Goal: Complete application form: Complete application form

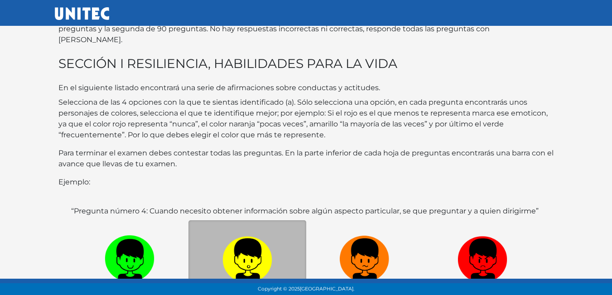
scroll to position [91, 0]
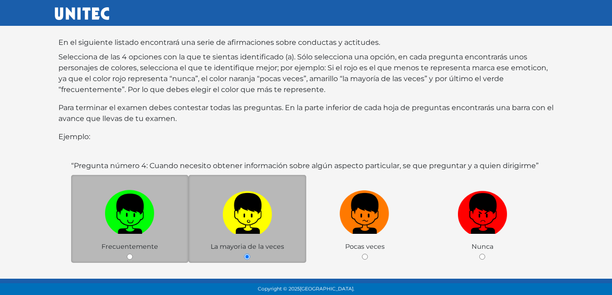
click at [151, 224] on label at bounding box center [130, 213] width 118 height 55
click at [133, 254] on input "radio" at bounding box center [130, 257] width 6 height 6
radio input "true"
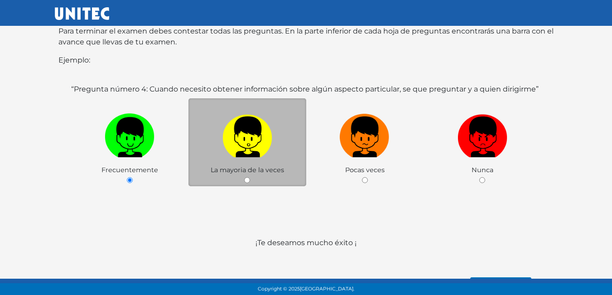
scroll to position [176, 0]
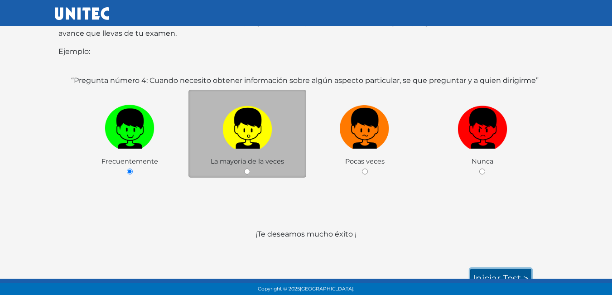
click at [515, 269] on link "Iniciar test >" at bounding box center [500, 278] width 61 height 19
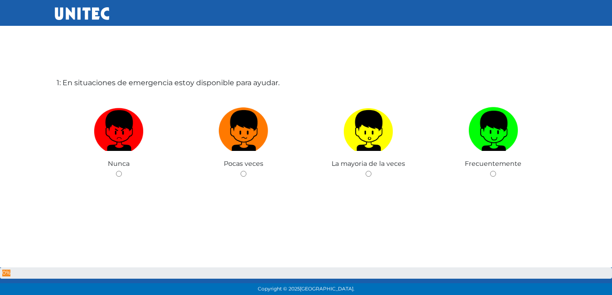
scroll to position [45, 0]
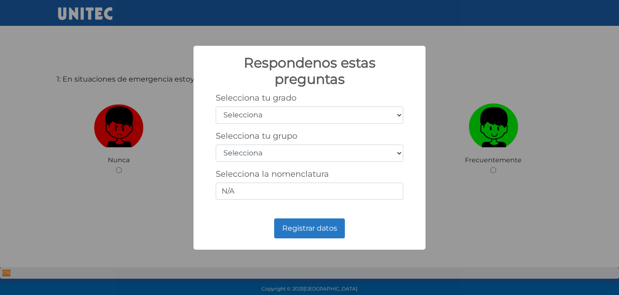
click at [353, 117] on select "Selecciona 1er grado 2do grado 3er grado 4to grado 5to grado 6to grado" at bounding box center [310, 114] width 188 height 17
click at [531, 78] on div "Respondenos estas preguntas × Selecciona tu grado Selecciona 1er grado 2do grad…" at bounding box center [309, 147] width 619 height 295
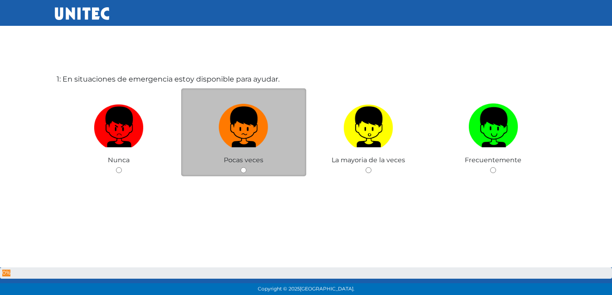
scroll to position [45, 0]
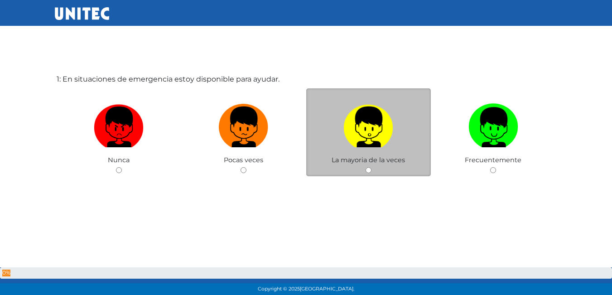
click at [372, 159] on span "La mayoria de la veces" at bounding box center [368, 160] width 73 height 8
click at [387, 128] on img at bounding box center [368, 124] width 50 height 48
click at [372, 167] on input "radio" at bounding box center [369, 170] width 6 height 6
radio input "true"
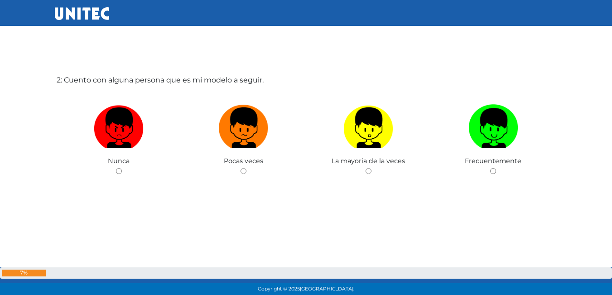
scroll to position [340, 0]
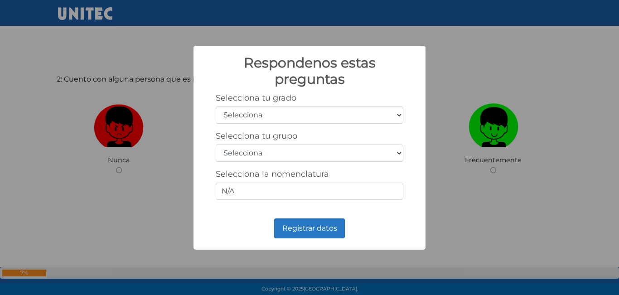
click at [327, 116] on select "Selecciona 1er grado 2do grado 3er grado 4to grado 5to grado 6to grado" at bounding box center [310, 114] width 188 height 17
select select "5"
click at [216, 106] on select "Selecciona 1er grado 2do grado 3er grado 4to grado 5to grado 6to grado" at bounding box center [310, 114] width 188 height 17
click at [280, 150] on select "Selecciona A B C D E F G H I J K L M N O P Q R S T U V W X Y Z" at bounding box center [310, 153] width 188 height 17
select select "a"
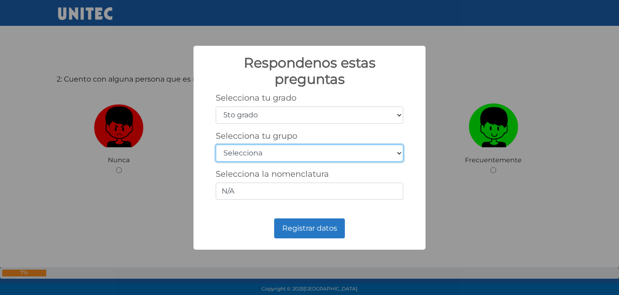
click at [216, 145] on select "Selecciona A B C D E F G H I J K L M N O P Q R S T U V W X Y Z" at bounding box center [310, 153] width 188 height 17
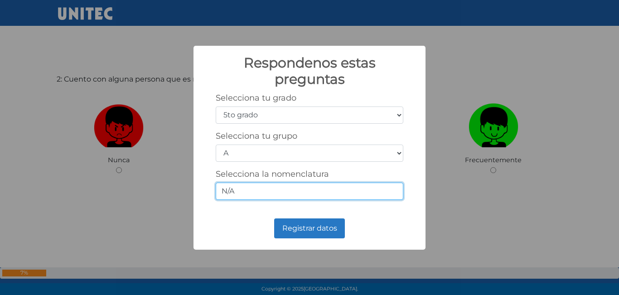
click at [300, 187] on input "N/A" at bounding box center [310, 191] width 188 height 17
type input "N"
type input "5-A"
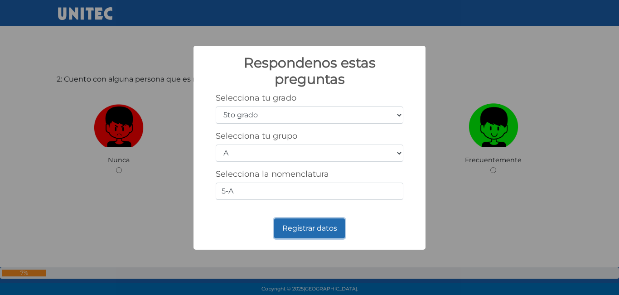
click at [309, 235] on button "Registrar datos" at bounding box center [309, 228] width 71 height 20
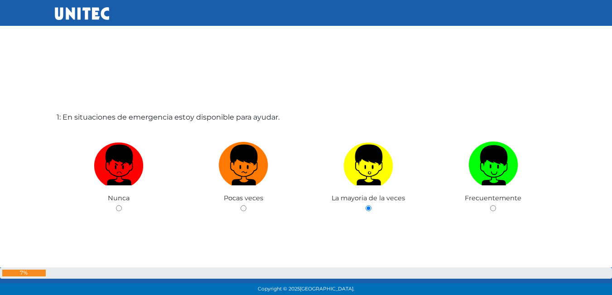
scroll to position [0, 0]
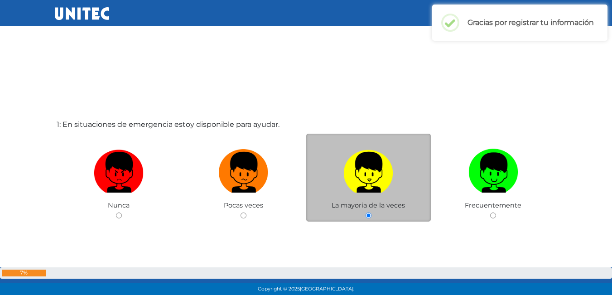
click at [378, 188] on img at bounding box center [368, 169] width 50 height 48
click at [372, 213] on input "radio" at bounding box center [369, 216] width 6 height 6
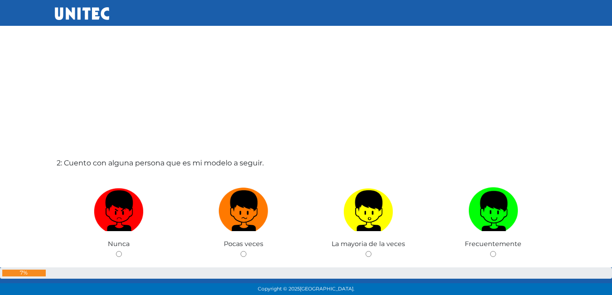
scroll to position [272, 0]
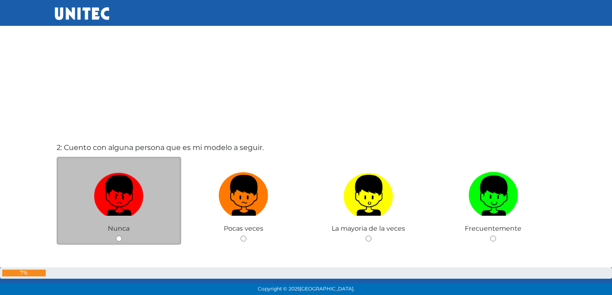
click at [117, 238] on input "radio" at bounding box center [119, 239] width 6 height 6
radio input "true"
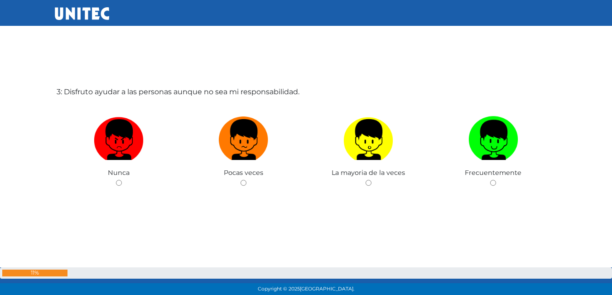
scroll to position [635, 0]
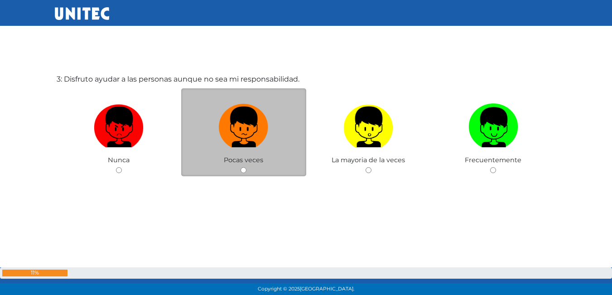
drag, startPoint x: 235, startPoint y: 174, endPoint x: 242, endPoint y: 176, distance: 7.5
click at [240, 175] on div "Pocas veces" at bounding box center [243, 132] width 125 height 88
click at [263, 160] on span "Pocas veces" at bounding box center [243, 160] width 39 height 8
click at [242, 172] on input "radio" at bounding box center [244, 170] width 6 height 6
radio input "true"
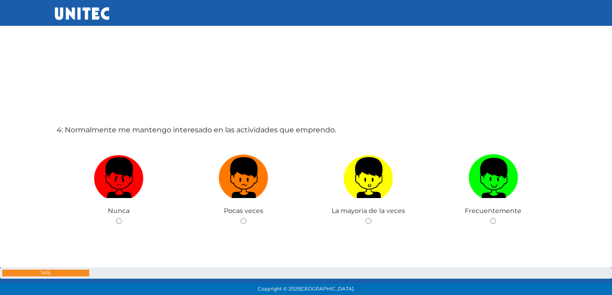
scroll to position [930, 0]
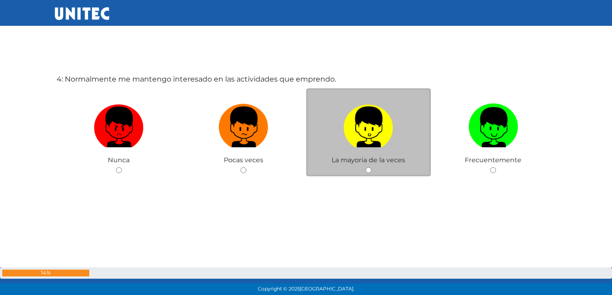
click at [370, 169] on input "radio" at bounding box center [369, 170] width 6 height 6
radio input "true"
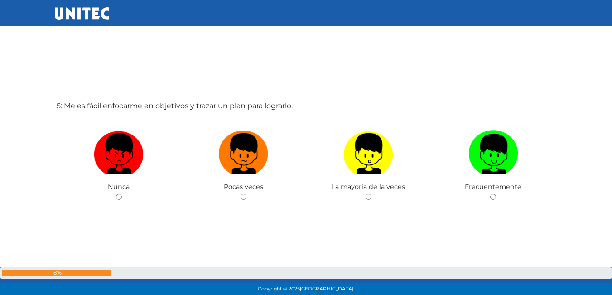
scroll to position [1225, 0]
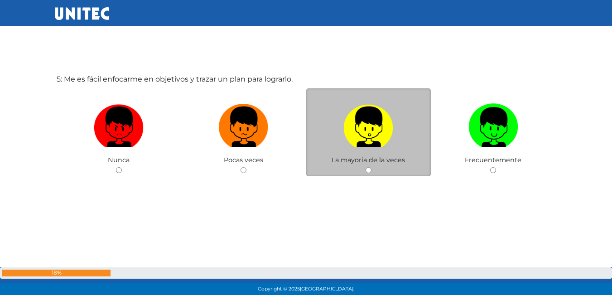
click at [401, 165] on div "La mayoria de la veces" at bounding box center [368, 132] width 125 height 88
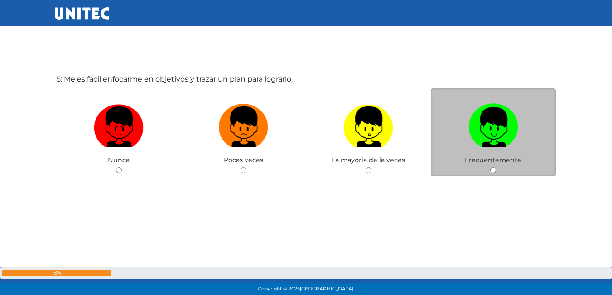
click at [496, 171] on input "radio" at bounding box center [493, 170] width 6 height 6
radio input "true"
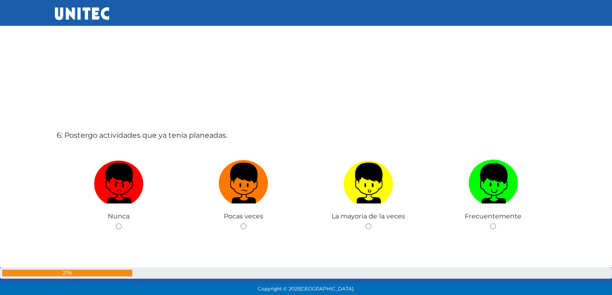
scroll to position [1480, 0]
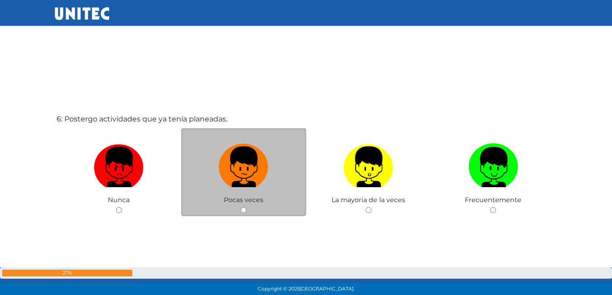
click at [241, 210] on input "radio" at bounding box center [244, 210] width 6 height 6
radio input "true"
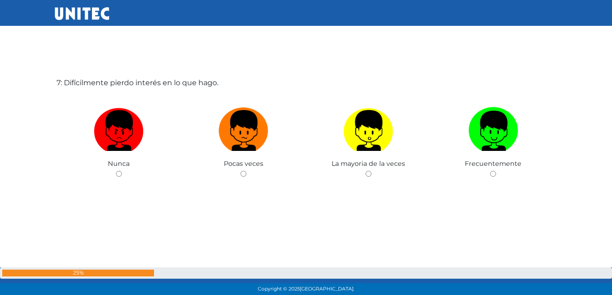
scroll to position [1815, 0]
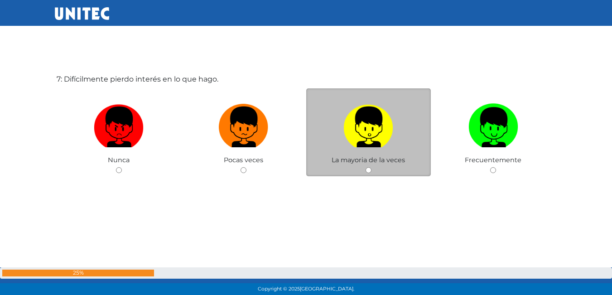
click at [369, 170] on input "radio" at bounding box center [369, 170] width 6 height 6
radio input "true"
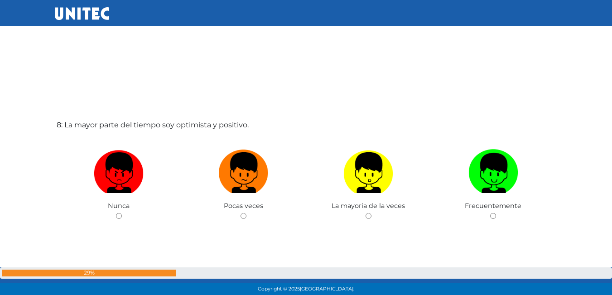
scroll to position [2068, 0]
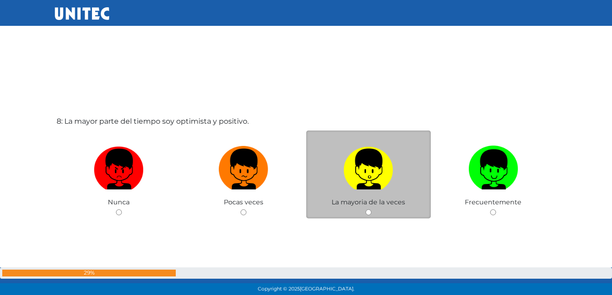
click at [367, 212] on input "radio" at bounding box center [369, 212] width 6 height 6
radio input "true"
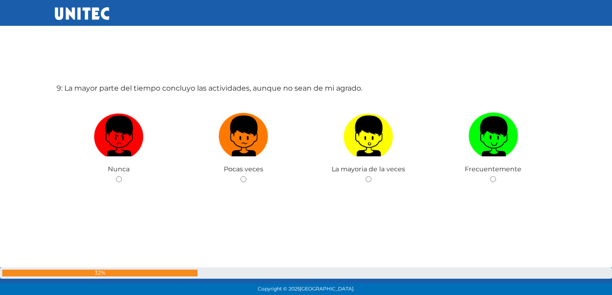
scroll to position [2409, 0]
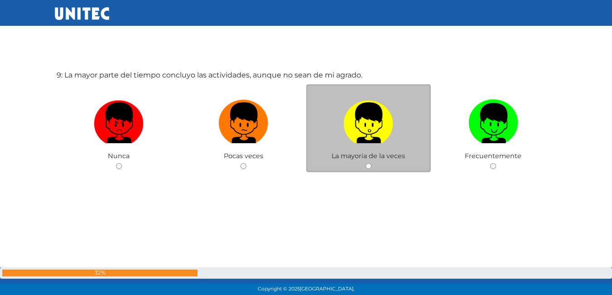
click at [368, 163] on input "radio" at bounding box center [369, 166] width 6 height 6
radio input "true"
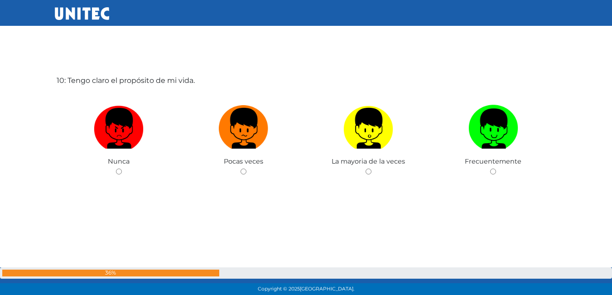
scroll to position [2700, 0]
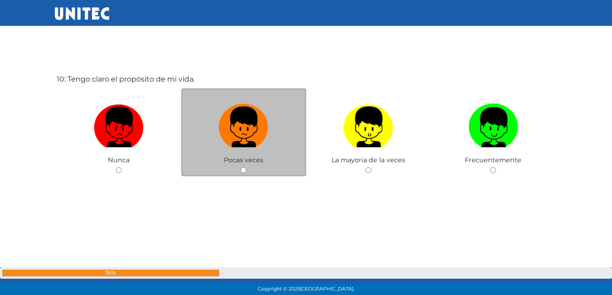
click at [243, 170] on input "radio" at bounding box center [244, 170] width 6 height 6
radio input "true"
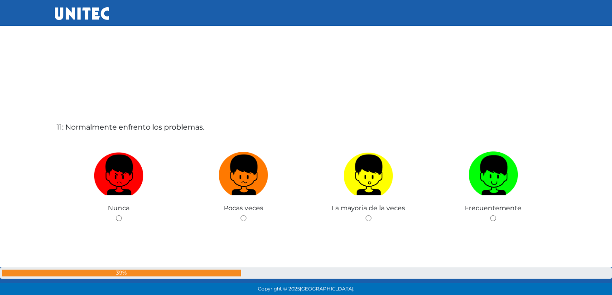
scroll to position [2951, 0]
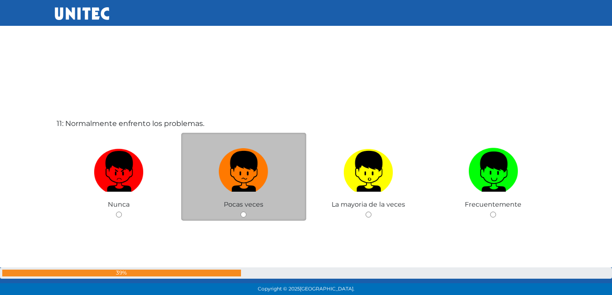
click at [244, 212] on div "Pocas veces" at bounding box center [243, 177] width 125 height 88
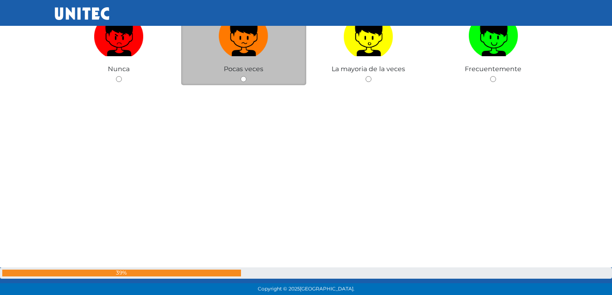
scroll to position [3087, 0]
click at [242, 81] on input "radio" at bounding box center [244, 79] width 6 height 6
radio input "true"
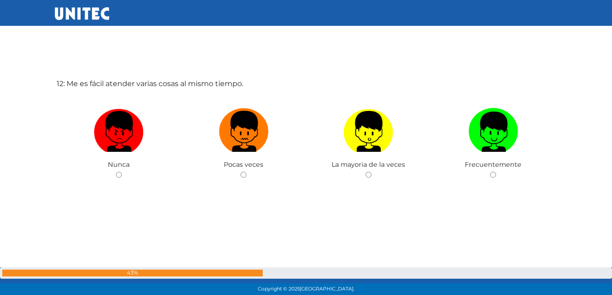
scroll to position [3285, 0]
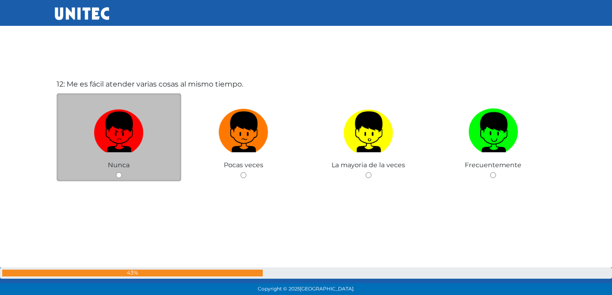
click at [122, 171] on div "Nunca" at bounding box center [119, 137] width 125 height 88
click at [155, 158] on label at bounding box center [119, 132] width 125 height 55
click at [122, 172] on input "radio" at bounding box center [119, 175] width 6 height 6
radio input "true"
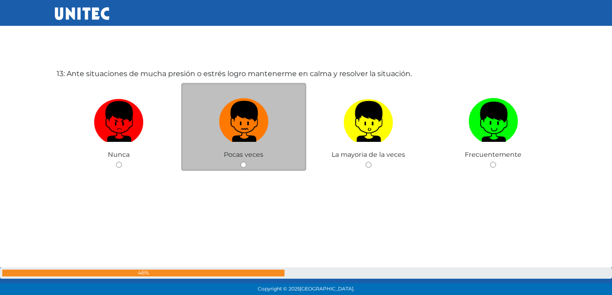
scroll to position [3604, 0]
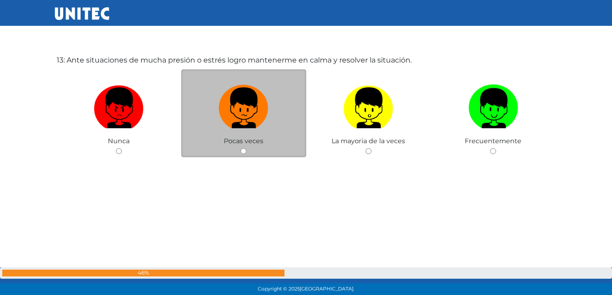
click at [244, 151] on input "radio" at bounding box center [244, 151] width 6 height 6
radio input "true"
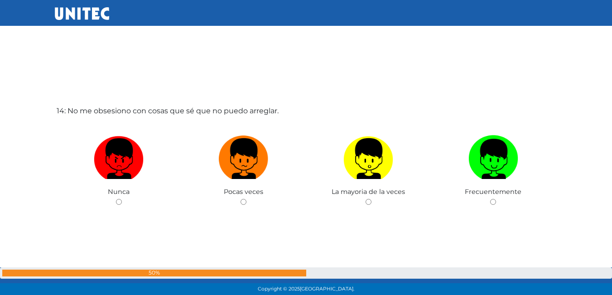
scroll to position [3880, 0]
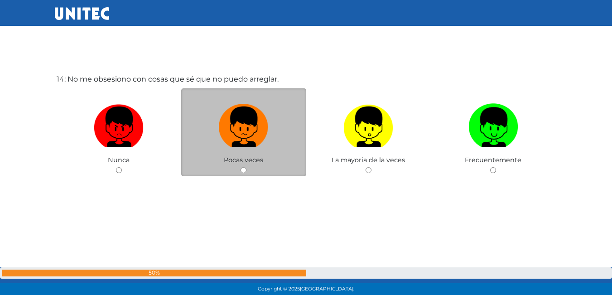
click at [242, 169] on input "radio" at bounding box center [244, 170] width 6 height 6
radio input "true"
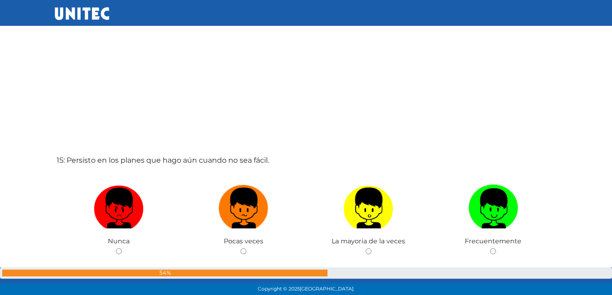
scroll to position [4139, 0]
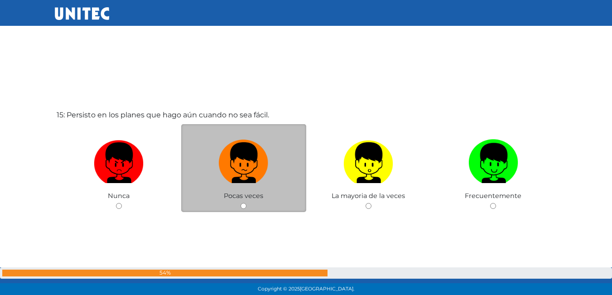
click at [235, 207] on div "Pocas veces" at bounding box center [243, 168] width 125 height 88
click at [266, 178] on img at bounding box center [244, 160] width 50 height 48
click at [246, 203] on input "radio" at bounding box center [244, 206] width 6 height 6
radio input "true"
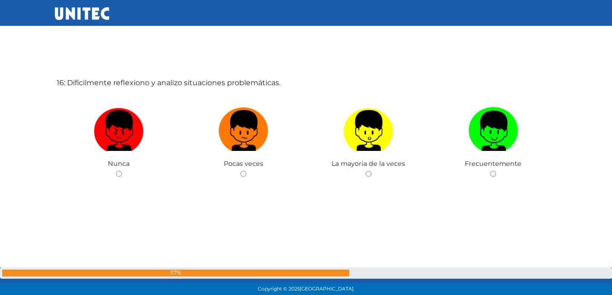
scroll to position [4470, 0]
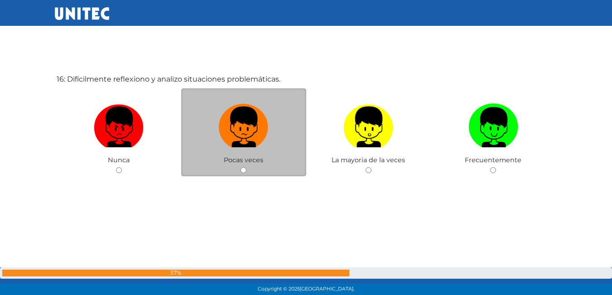
click at [245, 167] on div "Pocas veces" at bounding box center [243, 132] width 125 height 88
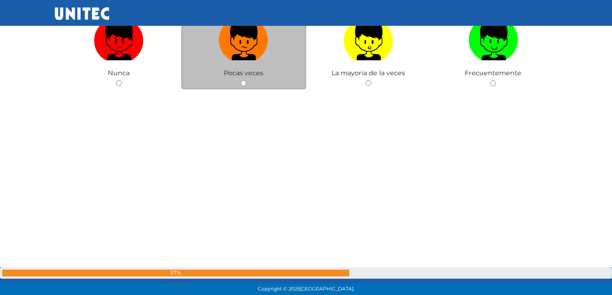
scroll to position [4561, 0]
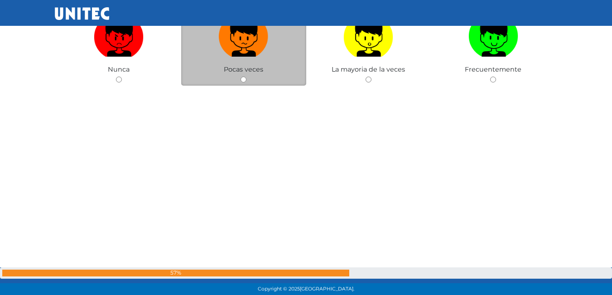
click at [251, 77] on div "Pocas veces" at bounding box center [243, 42] width 125 height 88
click at [242, 79] on input "radio" at bounding box center [244, 80] width 6 height 6
radio input "true"
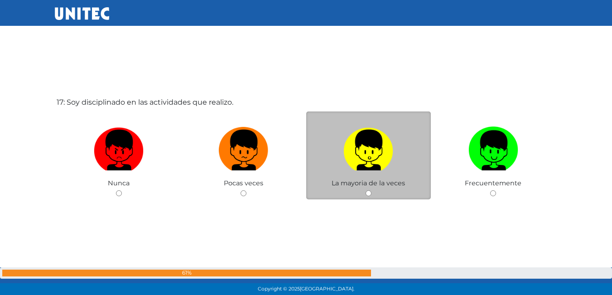
click at [369, 195] on input "radio" at bounding box center [369, 193] width 6 height 6
radio input "true"
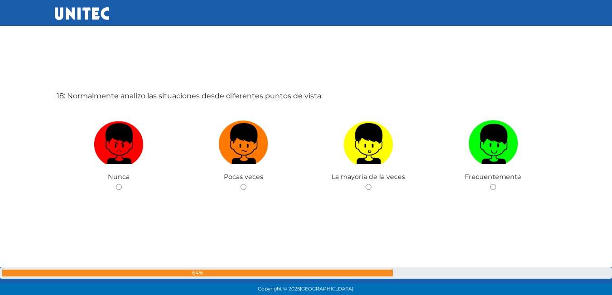
scroll to position [5059, 0]
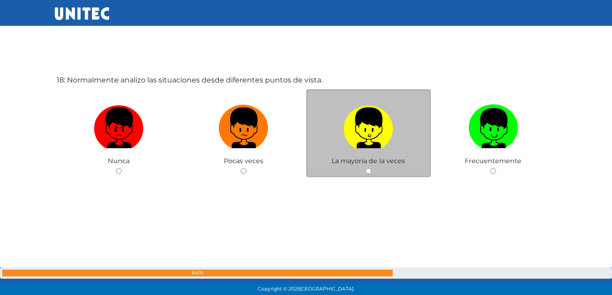
click at [368, 170] on input "radio" at bounding box center [369, 171] width 6 height 6
radio input "true"
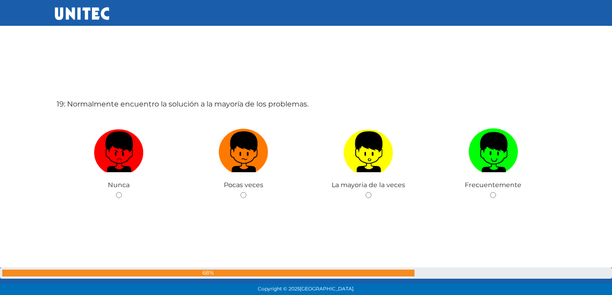
scroll to position [5355, 0]
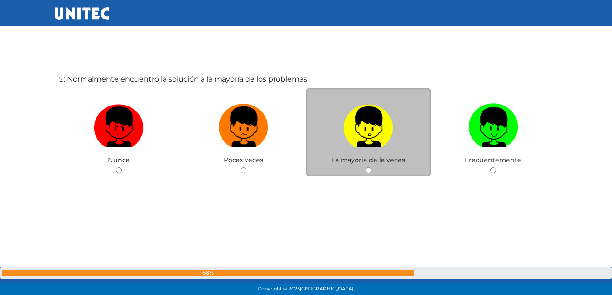
click at [369, 169] on input "radio" at bounding box center [369, 170] width 6 height 6
radio input "true"
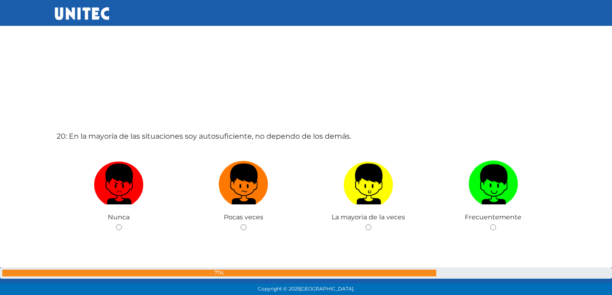
scroll to position [5608, 0]
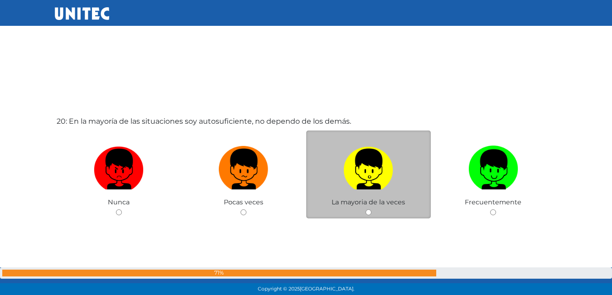
click at [370, 214] on input "radio" at bounding box center [369, 212] width 6 height 6
radio input "true"
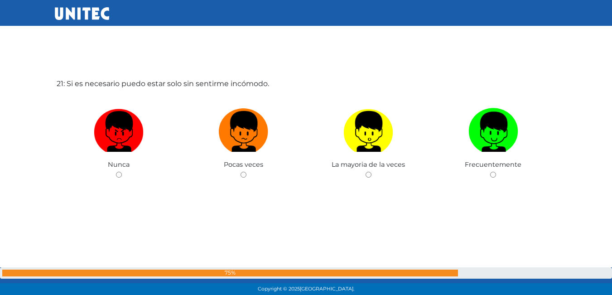
scroll to position [5945, 0]
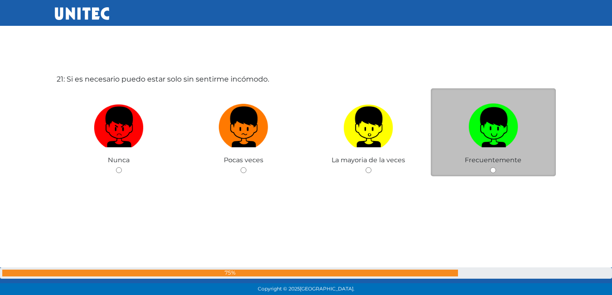
click at [494, 170] on input "radio" at bounding box center [493, 170] width 6 height 6
radio input "true"
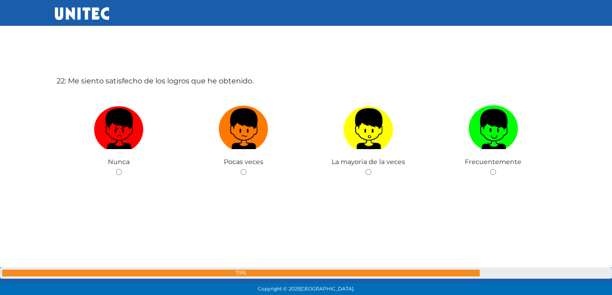
scroll to position [6240, 0]
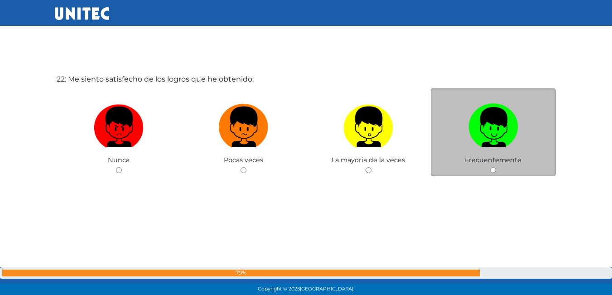
click at [492, 170] on input "radio" at bounding box center [493, 170] width 6 height 6
radio input "true"
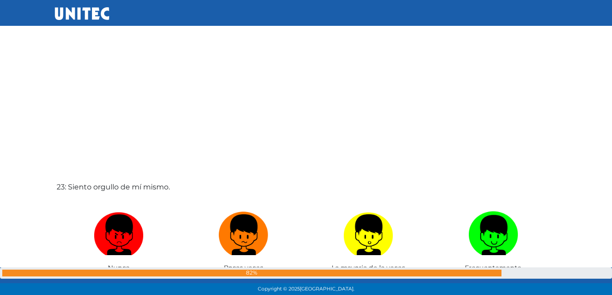
scroll to position [6449, 0]
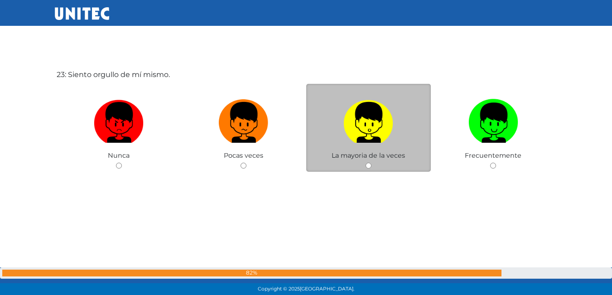
click at [368, 164] on input "radio" at bounding box center [369, 166] width 6 height 6
radio input "true"
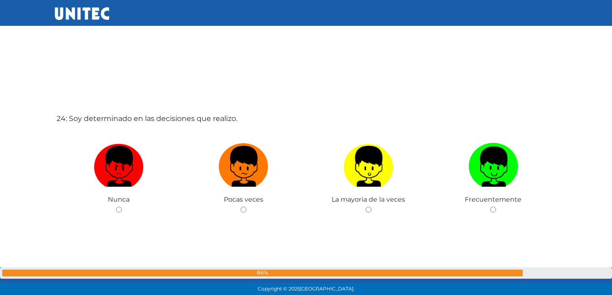
scroll to position [6836, 0]
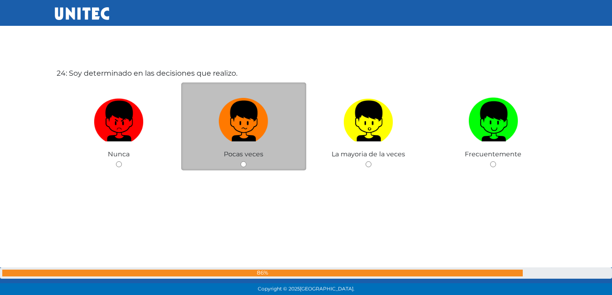
click at [243, 161] on input "radio" at bounding box center [244, 164] width 6 height 6
radio input "true"
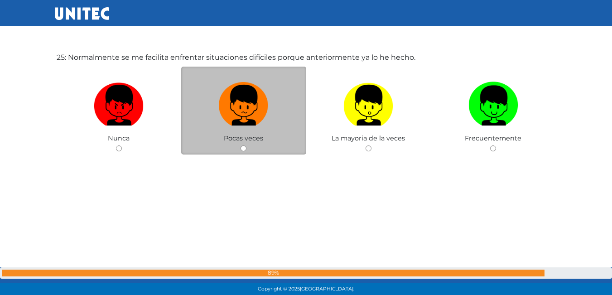
scroll to position [7153, 0]
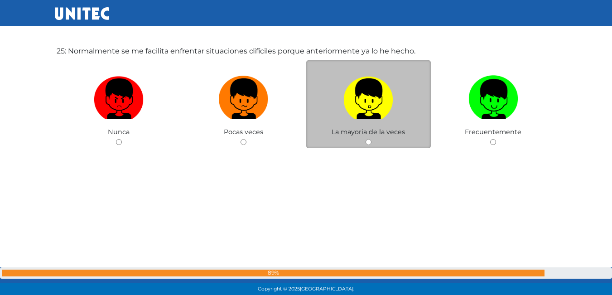
click at [367, 141] on input "radio" at bounding box center [369, 142] width 6 height 6
radio input "true"
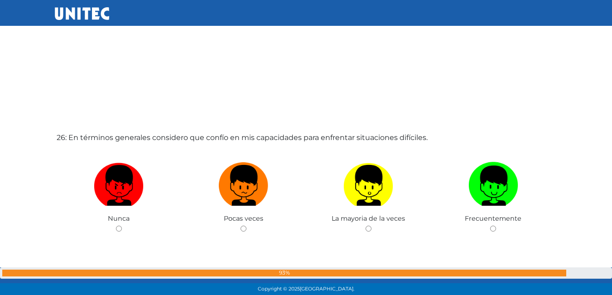
scroll to position [7362, 0]
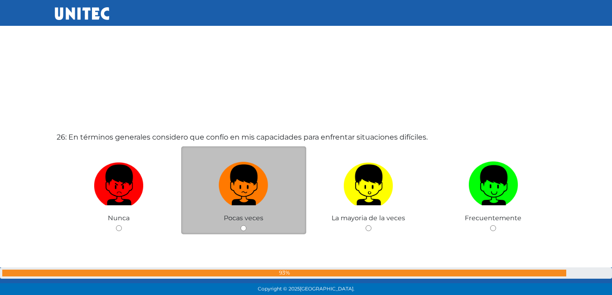
click at [242, 227] on input "radio" at bounding box center [244, 228] width 6 height 6
radio input "true"
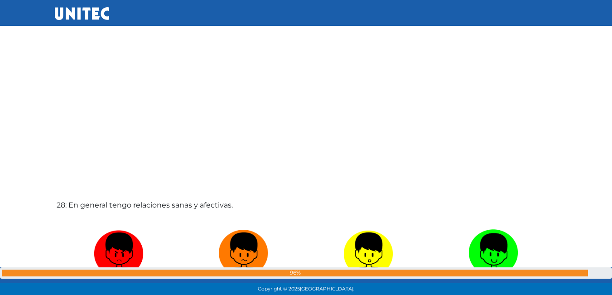
scroll to position [7977, 0]
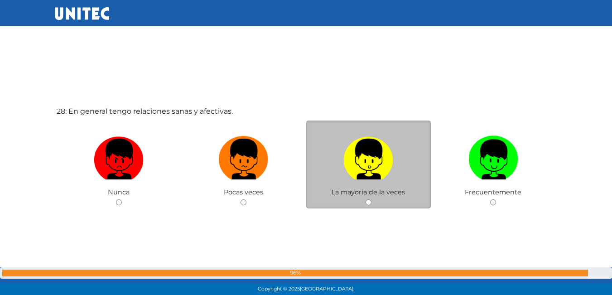
click at [367, 202] on input "radio" at bounding box center [369, 202] width 6 height 6
radio input "true"
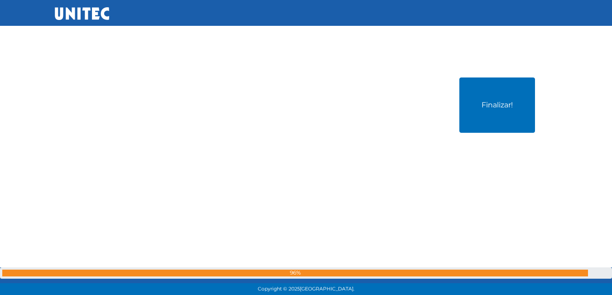
scroll to position [8305, 0]
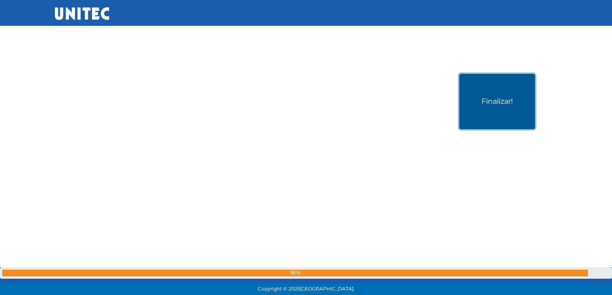
click at [488, 121] on button "Finalizar!" at bounding box center [497, 101] width 76 height 55
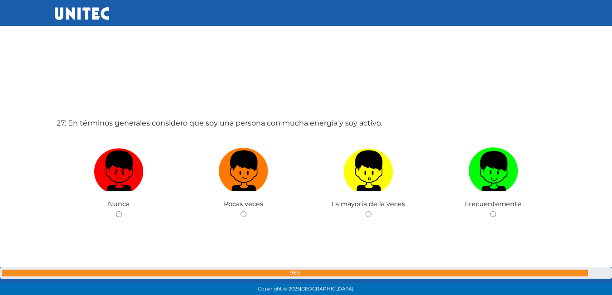
scroll to position [7686, 0]
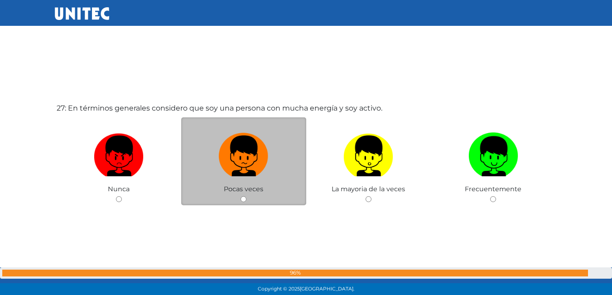
click at [241, 198] on input "radio" at bounding box center [244, 199] width 6 height 6
radio input "true"
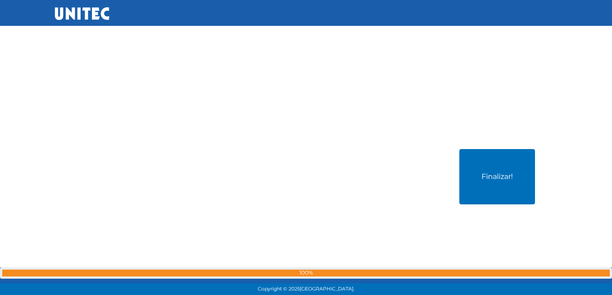
scroll to position [8234, 0]
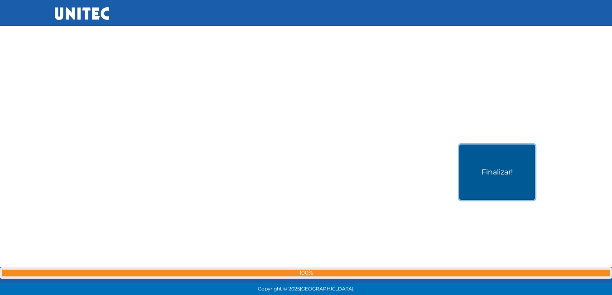
click at [500, 154] on button "Finalizar!" at bounding box center [497, 172] width 76 height 55
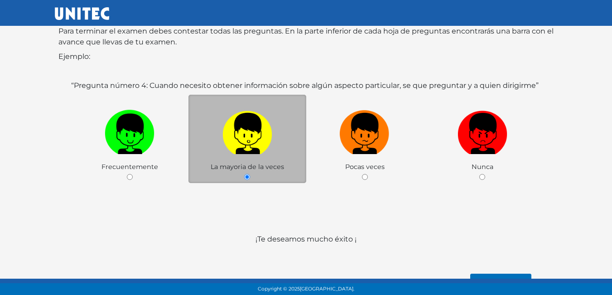
scroll to position [135, 0]
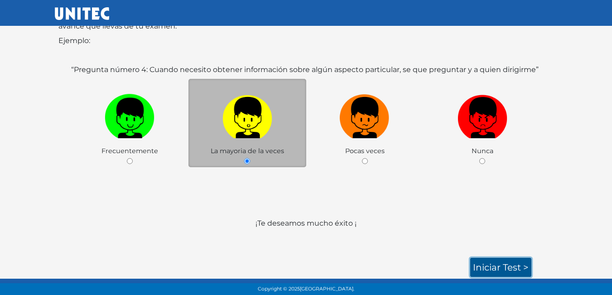
click at [521, 271] on link "Iniciar test >" at bounding box center [500, 267] width 61 height 19
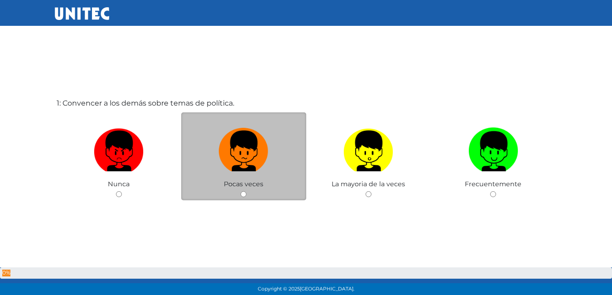
scroll to position [5, 0]
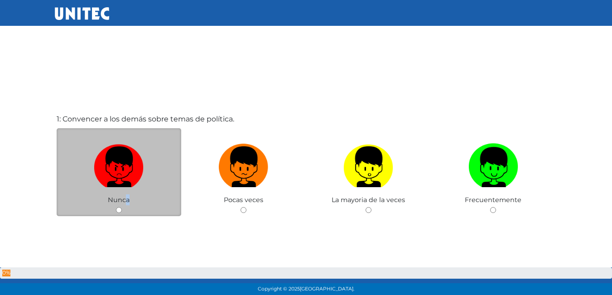
click at [126, 203] on span "Nunca" at bounding box center [119, 200] width 22 height 8
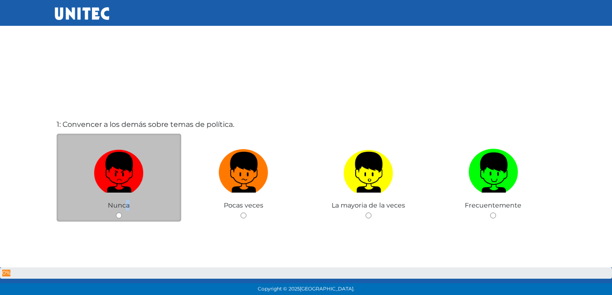
click at [121, 214] on input "radio" at bounding box center [119, 216] width 6 height 6
radio input "true"
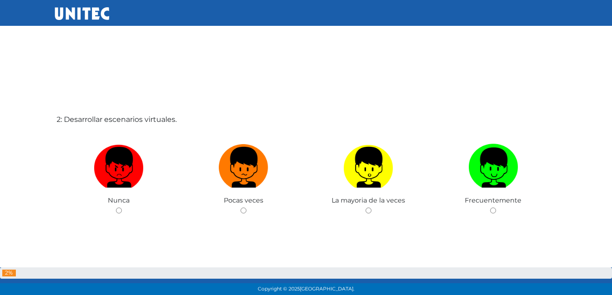
scroll to position [309, 0]
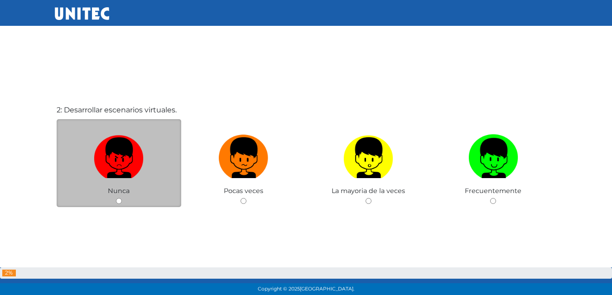
click at [123, 200] on div "Nunca" at bounding box center [119, 163] width 125 height 88
click at [118, 202] on input "radio" at bounding box center [119, 201] width 6 height 6
radio input "true"
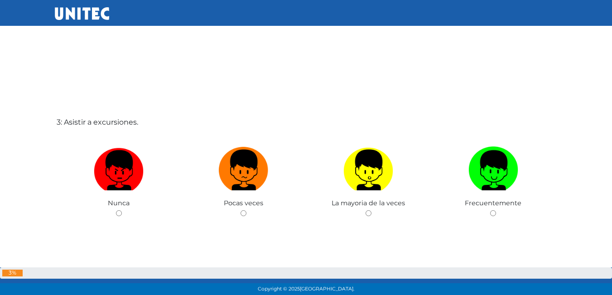
scroll to position [608, 0]
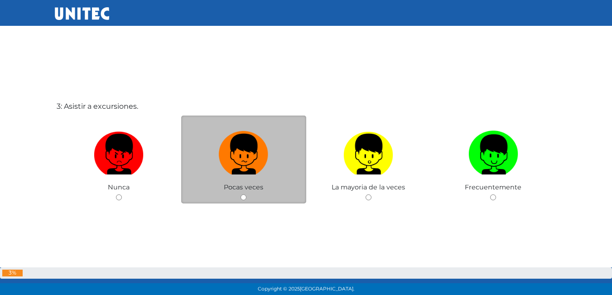
click at [242, 199] on input "radio" at bounding box center [244, 197] width 6 height 6
radio input "true"
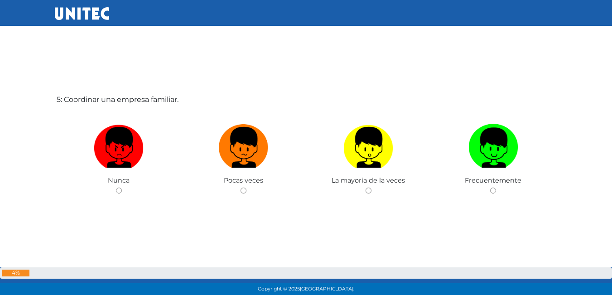
scroll to position [1221, 0]
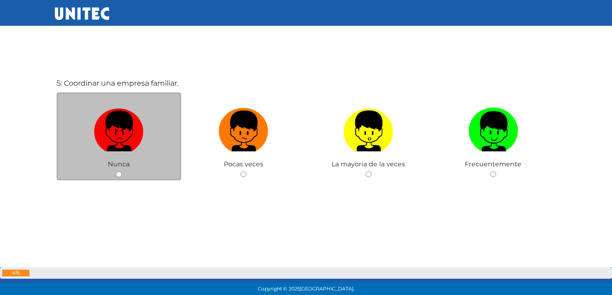
click at [119, 172] on input "radio" at bounding box center [119, 174] width 6 height 6
radio input "true"
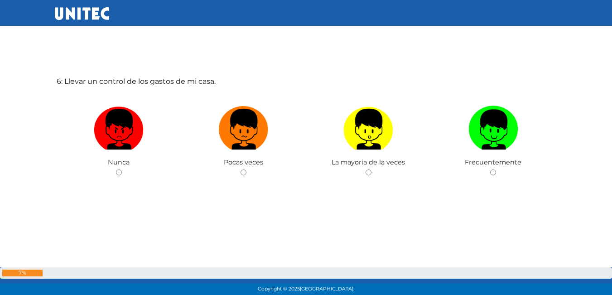
scroll to position [1520, 0]
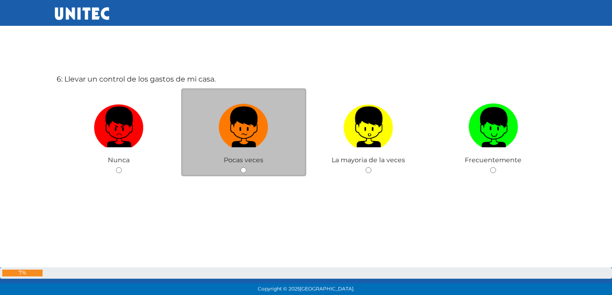
click at [241, 171] on input "radio" at bounding box center [244, 170] width 6 height 6
radio input "true"
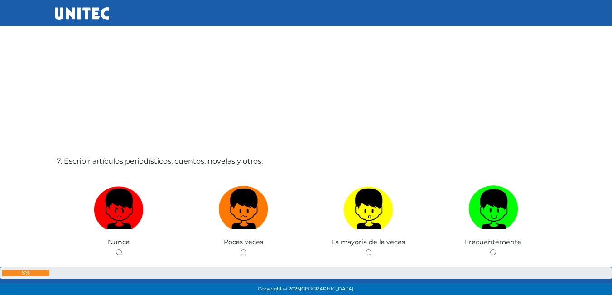
scroll to position [1778, 0]
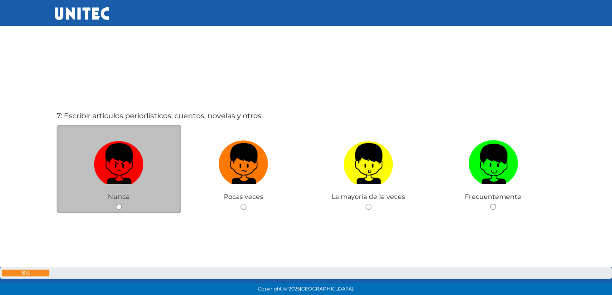
click at [118, 207] on input "radio" at bounding box center [119, 207] width 6 height 6
radio input "true"
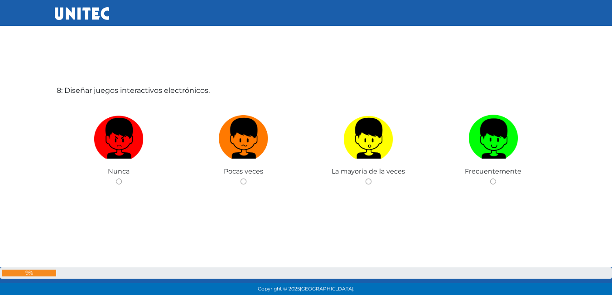
scroll to position [2121, 0]
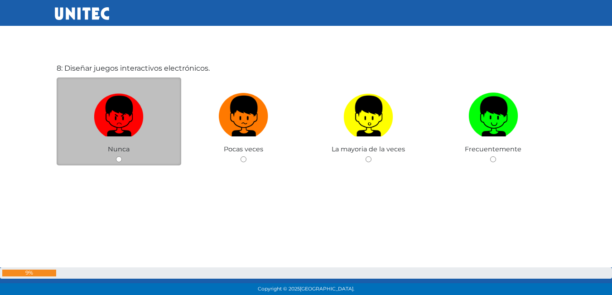
click at [119, 162] on input "radio" at bounding box center [119, 159] width 6 height 6
radio input "true"
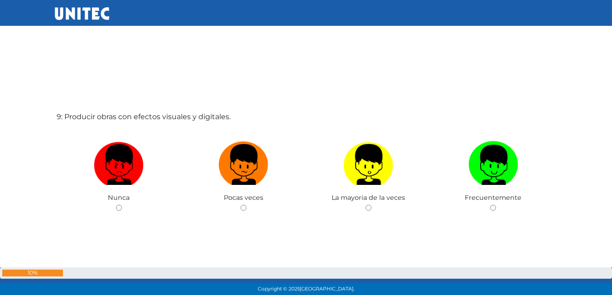
scroll to position [2388, 0]
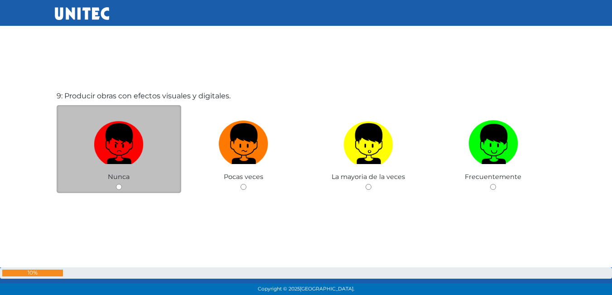
click at [121, 186] on input "radio" at bounding box center [119, 187] width 6 height 6
radio input "true"
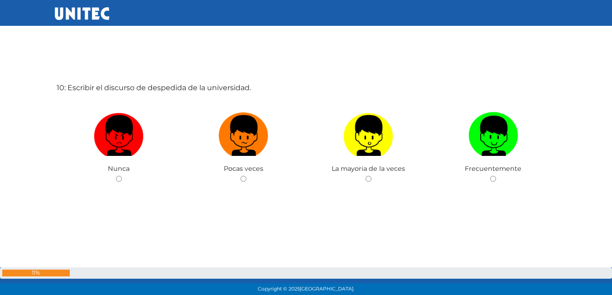
scroll to position [2685, 0]
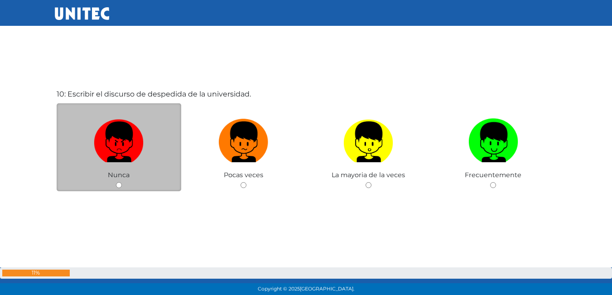
click at [119, 186] on input "radio" at bounding box center [119, 185] width 6 height 6
radio input "true"
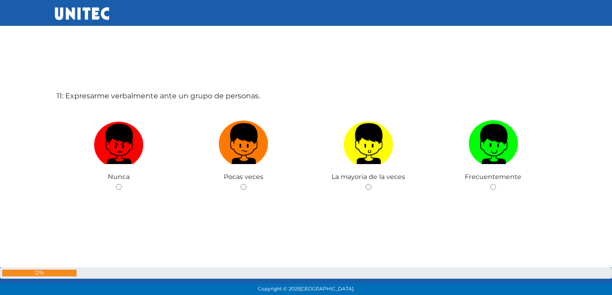
scroll to position [2992, 0]
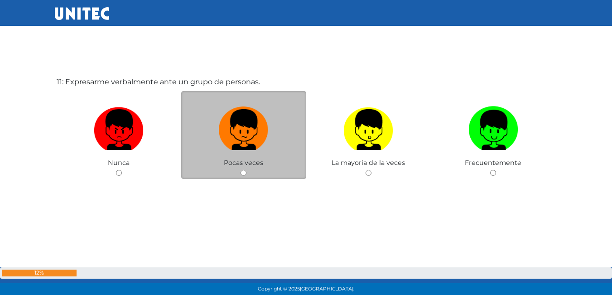
click at [244, 172] on input "radio" at bounding box center [244, 173] width 6 height 6
radio input "true"
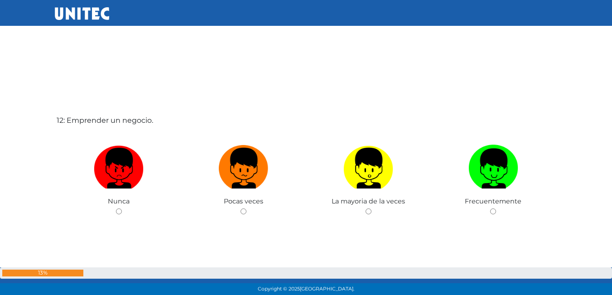
scroll to position [3251, 0]
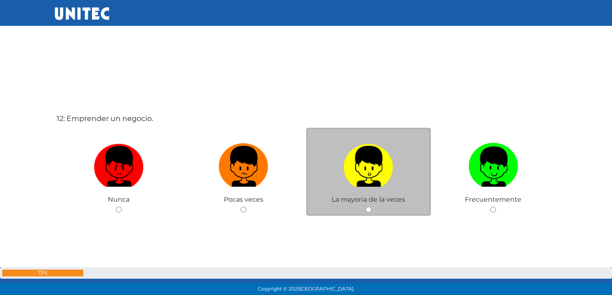
click at [367, 208] on input "radio" at bounding box center [369, 210] width 6 height 6
radio input "true"
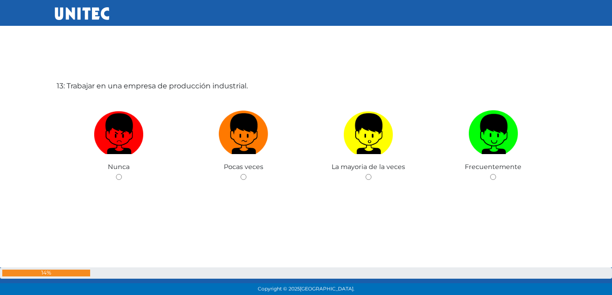
scroll to position [3585, 0]
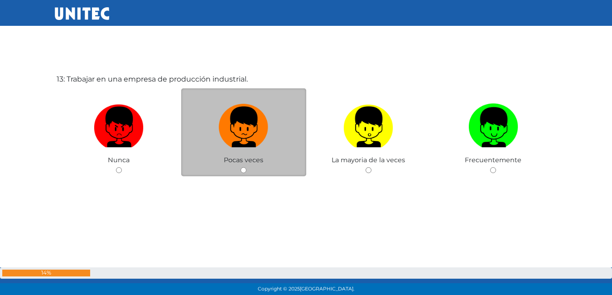
click at [242, 171] on input "radio" at bounding box center [244, 170] width 6 height 6
radio input "true"
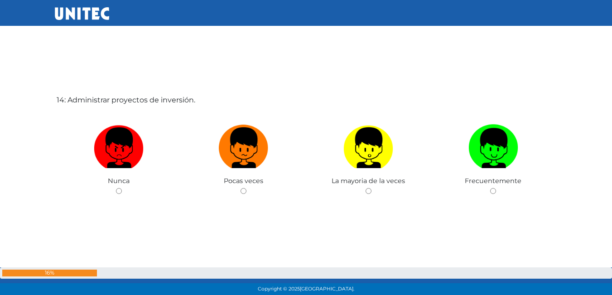
scroll to position [3852, 0]
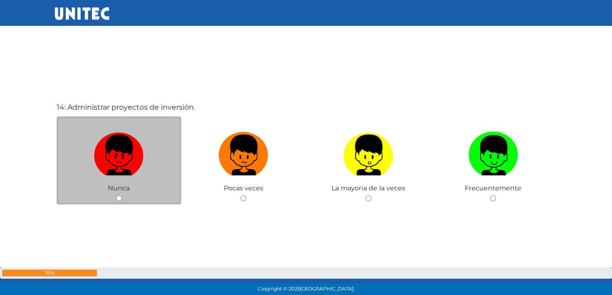
click at [119, 195] on input "radio" at bounding box center [119, 198] width 6 height 6
radio input "true"
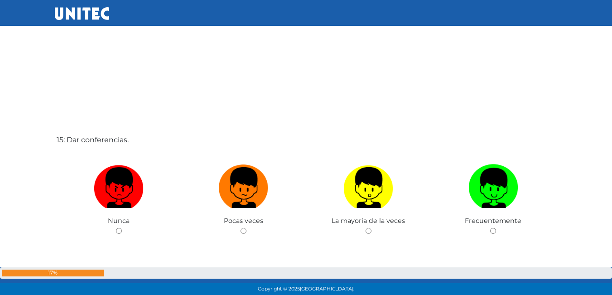
scroll to position [4119, 0]
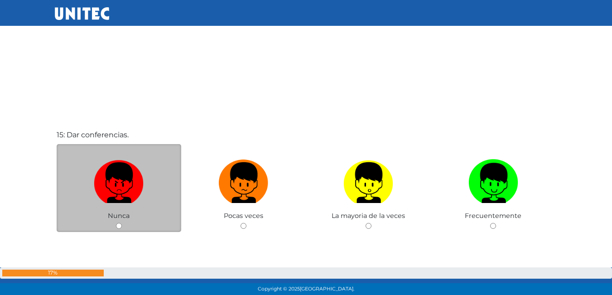
click at [119, 225] on input "radio" at bounding box center [119, 226] width 6 height 6
radio input "true"
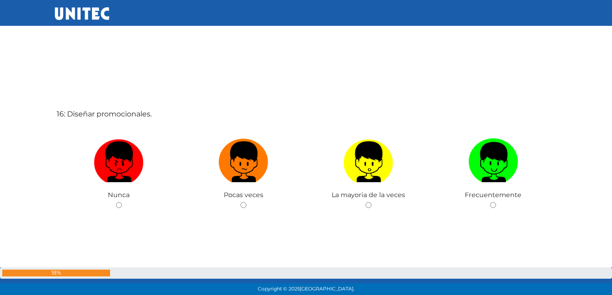
scroll to position [4470, 0]
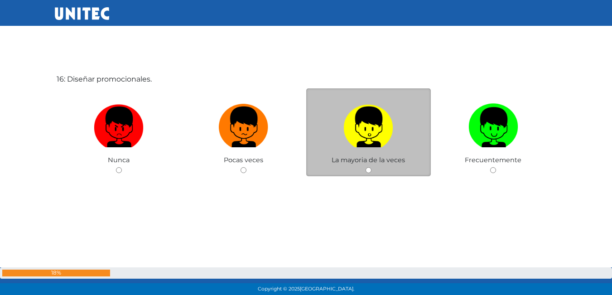
click at [367, 173] on input "radio" at bounding box center [369, 170] width 6 height 6
radio input "true"
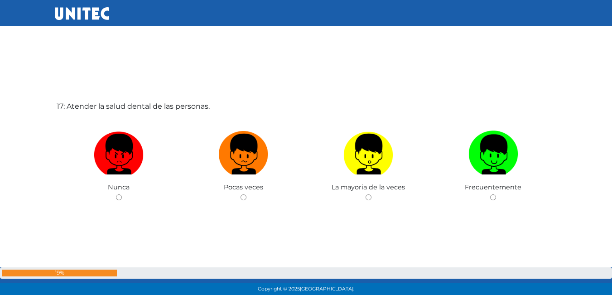
scroll to position [4765, 0]
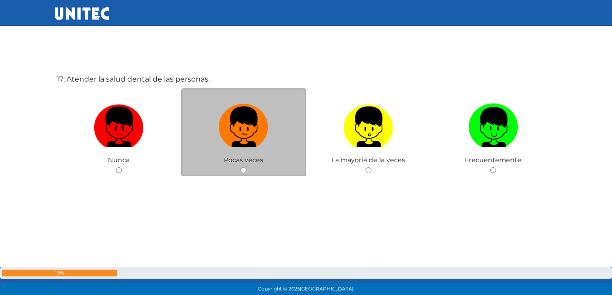
click at [242, 170] on input "radio" at bounding box center [244, 170] width 6 height 6
radio input "true"
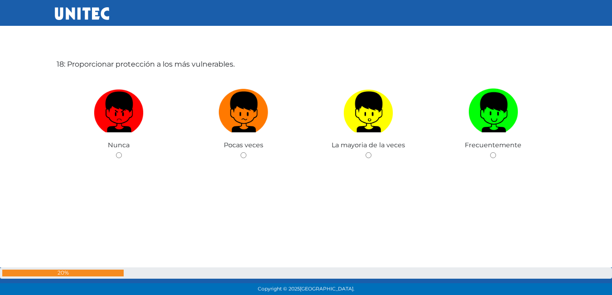
scroll to position [5060, 0]
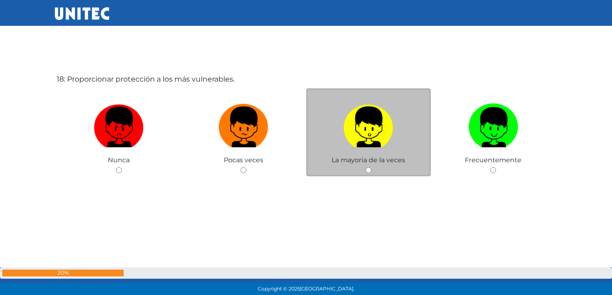
click at [370, 167] on div "La mayoria de la veces" at bounding box center [368, 132] width 125 height 88
click at [370, 169] on input "radio" at bounding box center [369, 170] width 6 height 6
radio input "true"
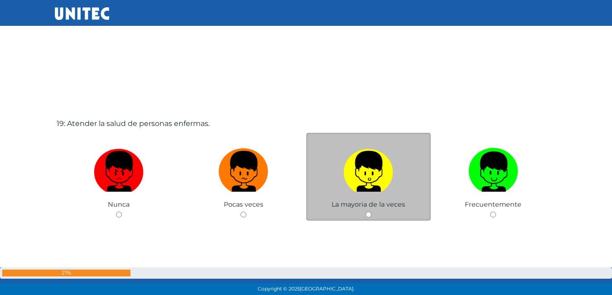
scroll to position [5326, 0]
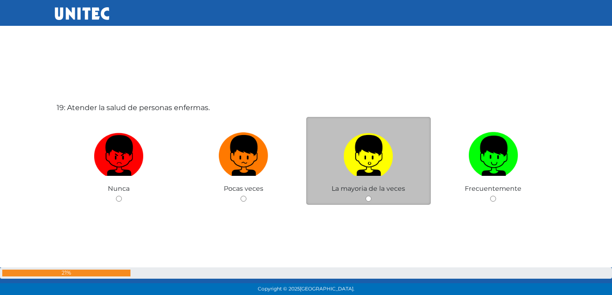
click at [365, 201] on div "La mayoria de la veces" at bounding box center [368, 161] width 125 height 88
click at [367, 201] on input "radio" at bounding box center [369, 199] width 6 height 6
radio input "true"
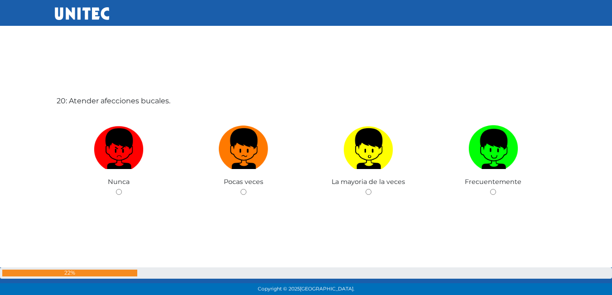
scroll to position [5630, 0]
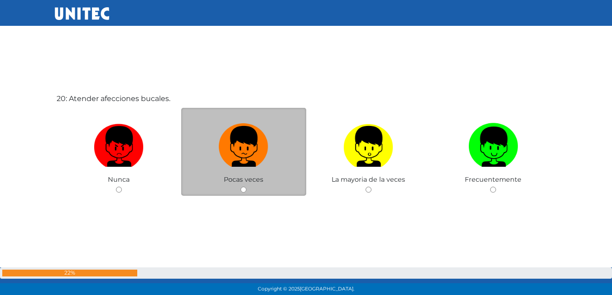
click at [242, 186] on div "Pocas veces" at bounding box center [243, 152] width 125 height 88
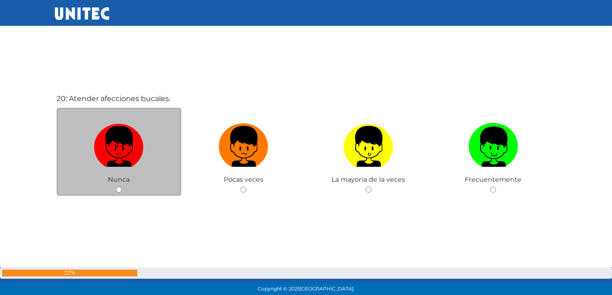
click at [119, 190] on input "radio" at bounding box center [119, 190] width 6 height 6
radio input "true"
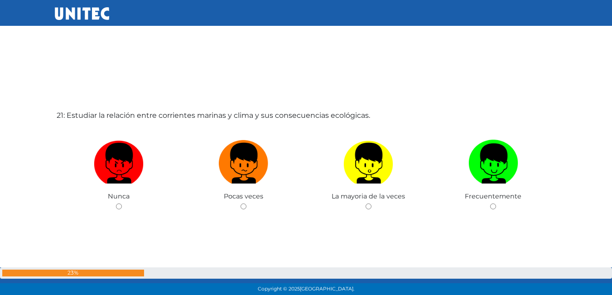
scroll to position [5945, 0]
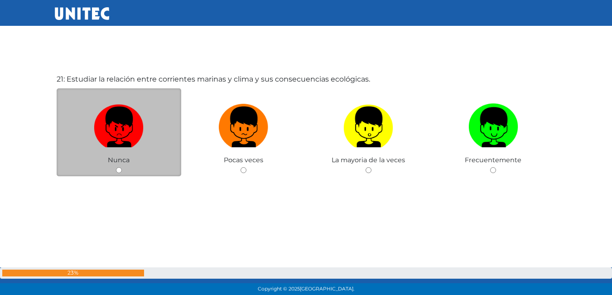
click at [116, 172] on input "radio" at bounding box center [119, 170] width 6 height 6
radio input "true"
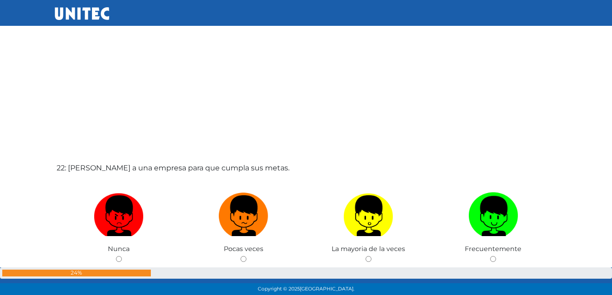
scroll to position [6166, 0]
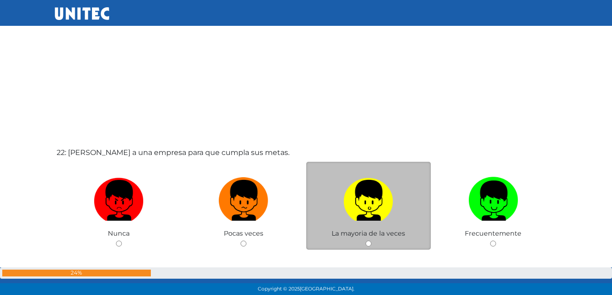
click at [370, 242] on input "radio" at bounding box center [369, 244] width 6 height 6
radio input "true"
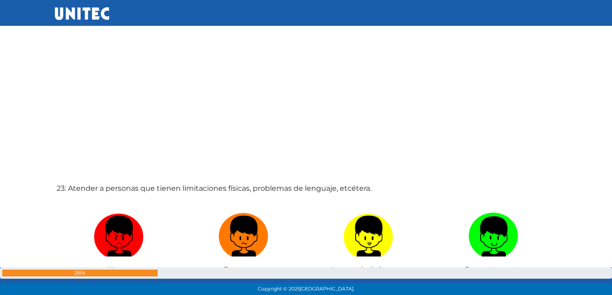
scroll to position [6471, 0]
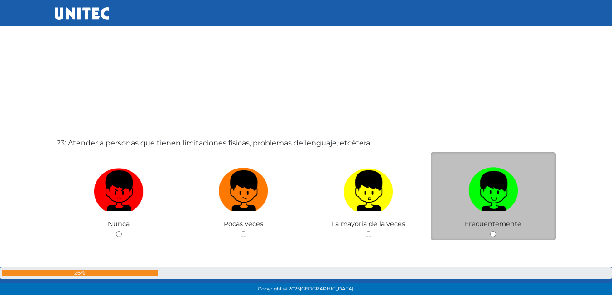
click at [492, 234] on input "radio" at bounding box center [493, 234] width 6 height 6
radio input "true"
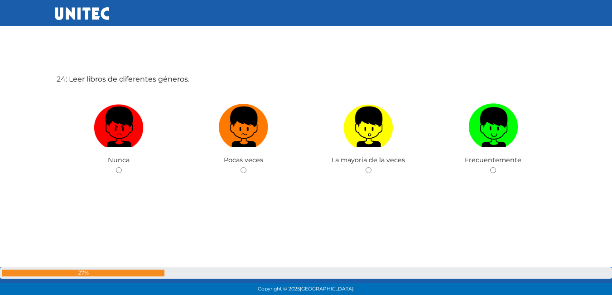
scroll to position [6850, 0]
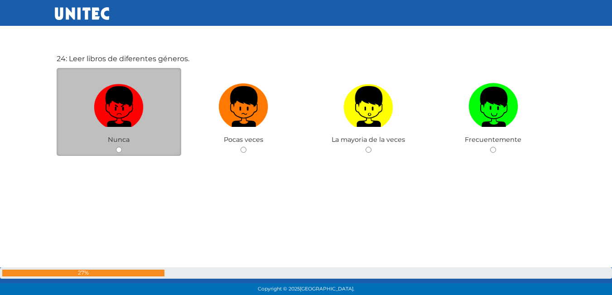
click at [121, 149] on input "radio" at bounding box center [119, 150] width 6 height 6
radio input "true"
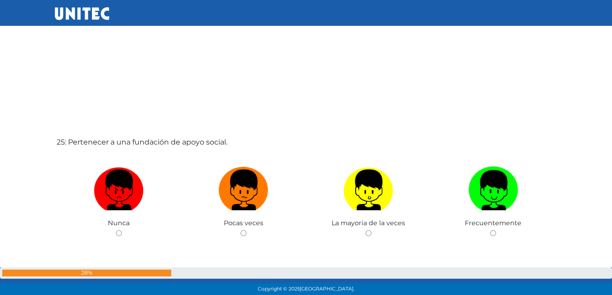
scroll to position [7078, 0]
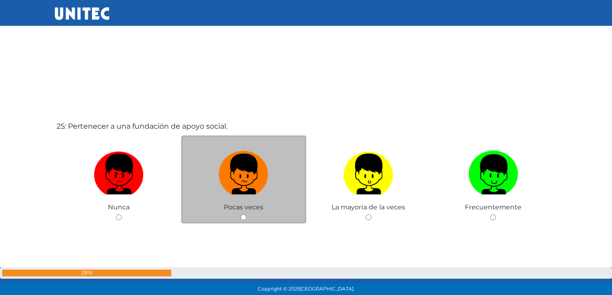
click at [246, 217] on input "radio" at bounding box center [244, 217] width 6 height 6
radio input "true"
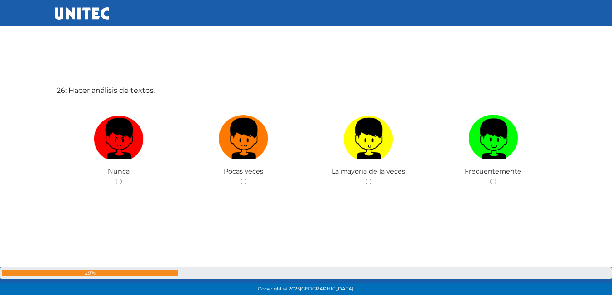
scroll to position [7420, 0]
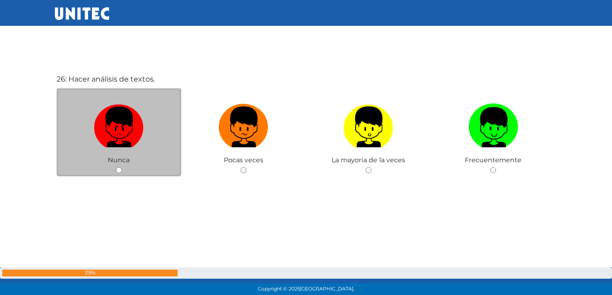
click at [116, 168] on input "radio" at bounding box center [119, 170] width 6 height 6
radio input "true"
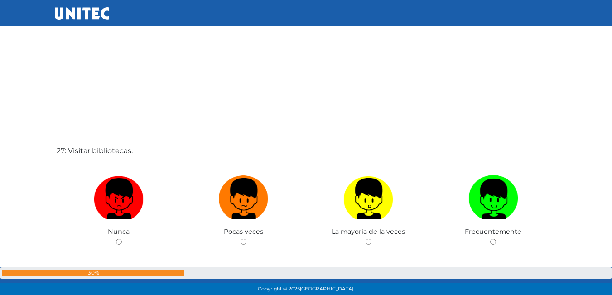
scroll to position [7688, 0]
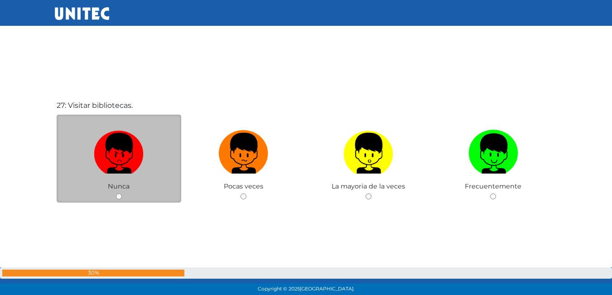
click at [118, 198] on input "radio" at bounding box center [119, 196] width 6 height 6
radio input "true"
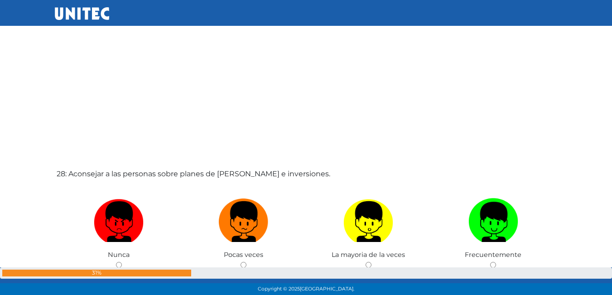
scroll to position [7960, 0]
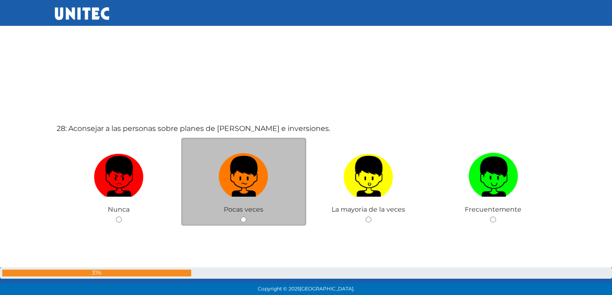
click at [244, 218] on input "radio" at bounding box center [244, 220] width 6 height 6
radio input "true"
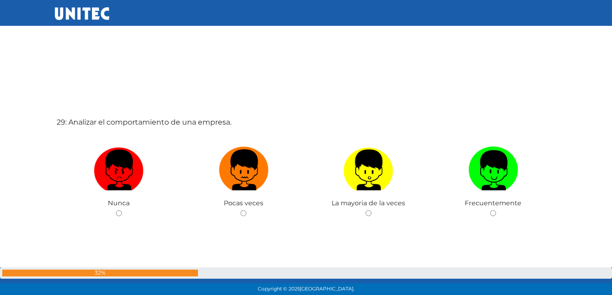
scroll to position [8277, 0]
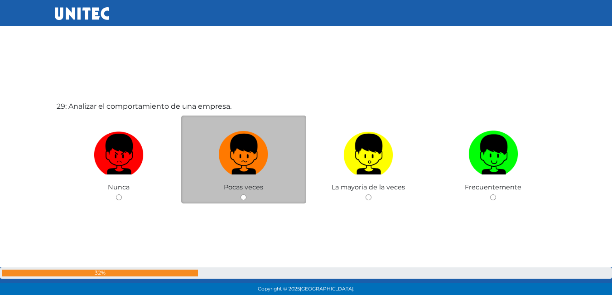
click at [244, 197] on input "radio" at bounding box center [244, 197] width 6 height 6
radio input "true"
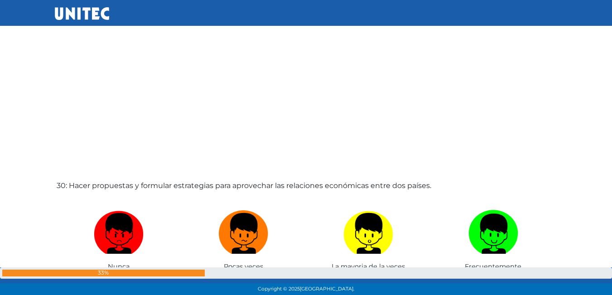
scroll to position [8538, 0]
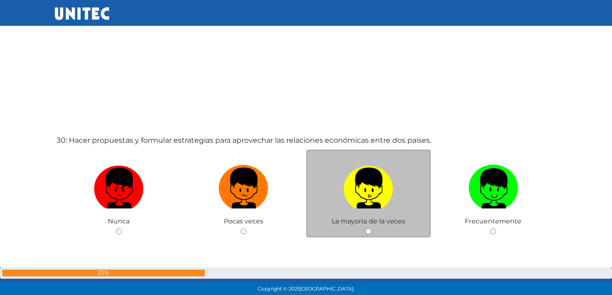
click at [369, 234] on input "radio" at bounding box center [369, 231] width 6 height 6
radio input "true"
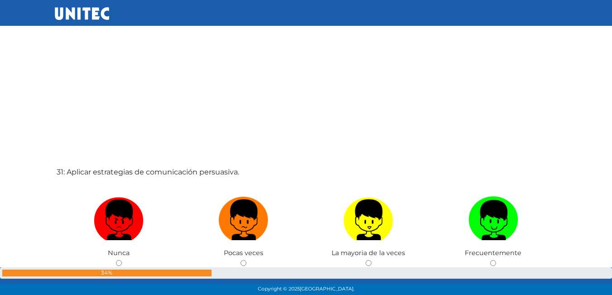
scroll to position [8847, 0]
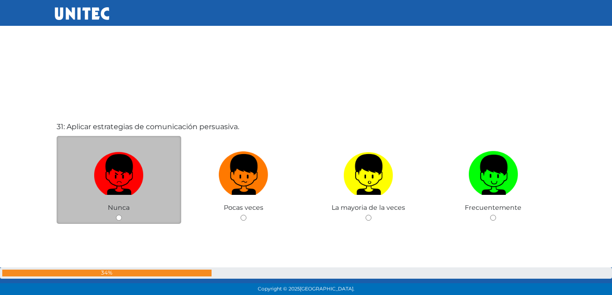
click at [118, 219] on input "radio" at bounding box center [119, 218] width 6 height 6
radio input "true"
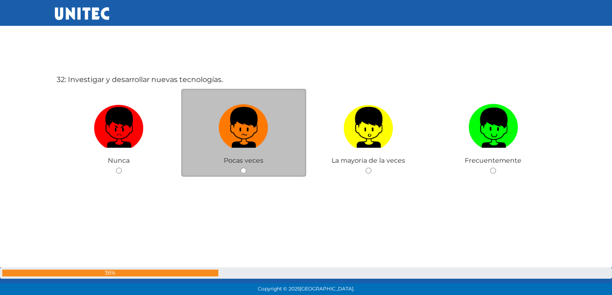
scroll to position [9190, 0]
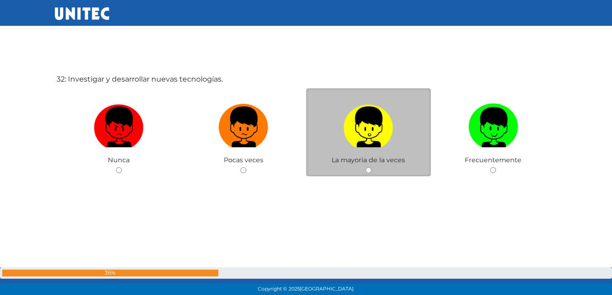
click at [370, 171] on input "radio" at bounding box center [369, 170] width 6 height 6
radio input "true"
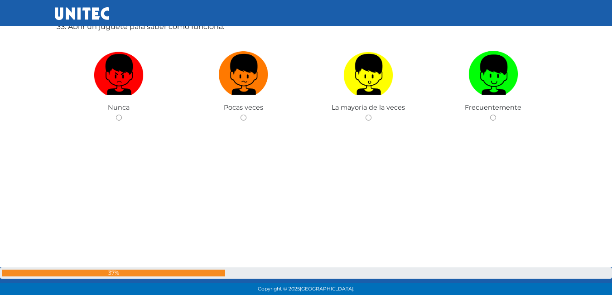
scroll to position [9542, 0]
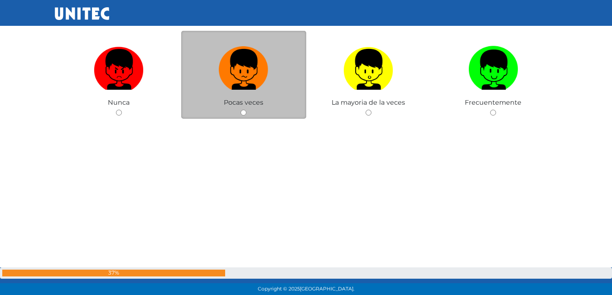
click at [245, 115] on input "radio" at bounding box center [244, 113] width 6 height 6
radio input "true"
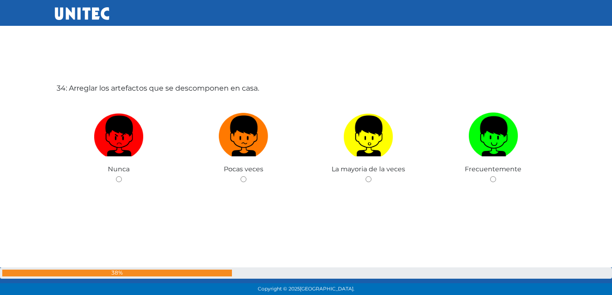
scroll to position [9779, 0]
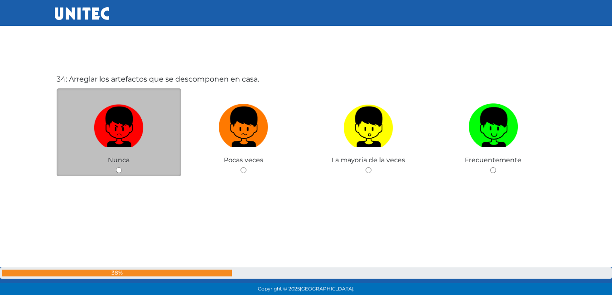
click at [118, 169] on input "radio" at bounding box center [119, 170] width 6 height 6
radio input "true"
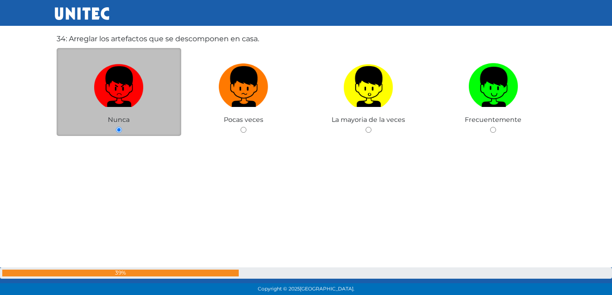
scroll to position [9826, 0]
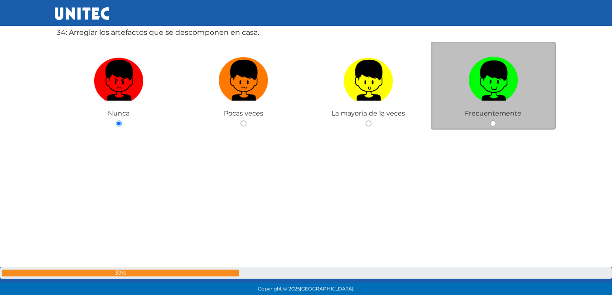
click at [496, 121] on input "radio" at bounding box center [493, 124] width 6 height 6
radio input "true"
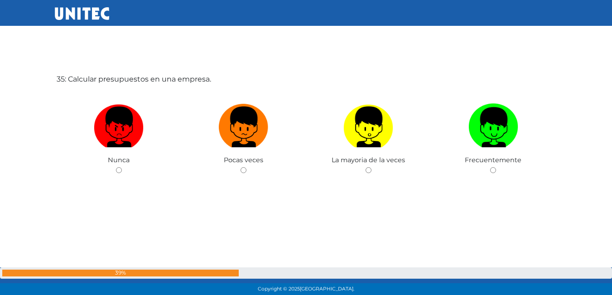
scroll to position [10120, 0]
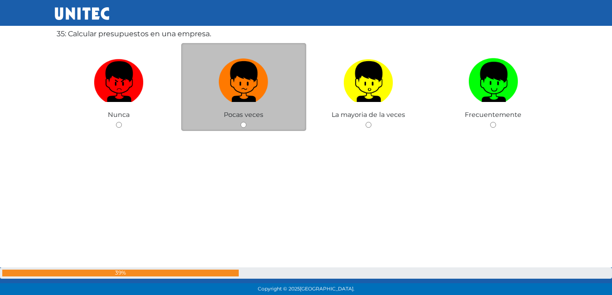
click at [246, 124] on input "radio" at bounding box center [244, 125] width 6 height 6
radio input "true"
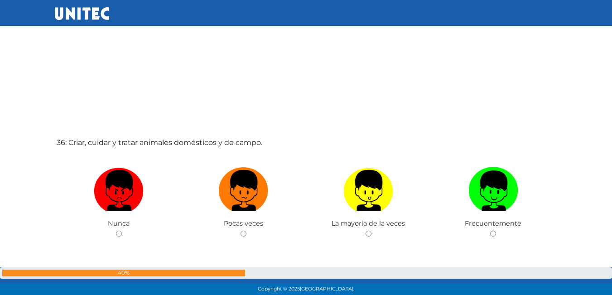
scroll to position [10369, 0]
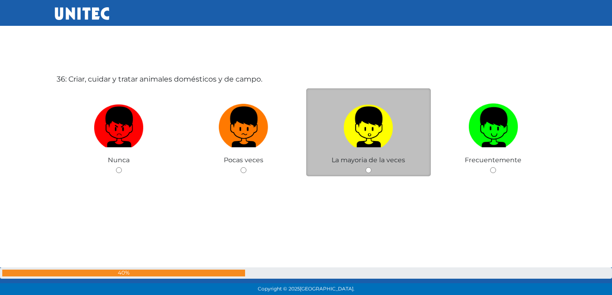
click at [373, 169] on div "La mayoria de la veces" at bounding box center [368, 132] width 125 height 88
click at [368, 169] on input "radio" at bounding box center [369, 170] width 6 height 6
radio input "true"
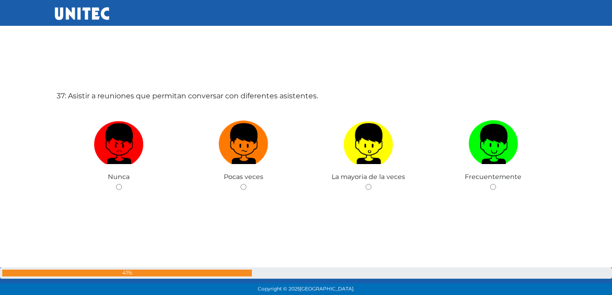
scroll to position [10689, 0]
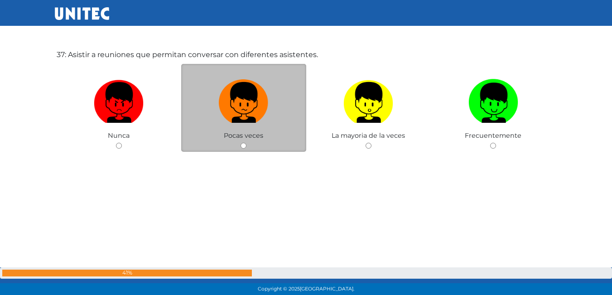
click at [245, 145] on input "radio" at bounding box center [244, 146] width 6 height 6
radio input "true"
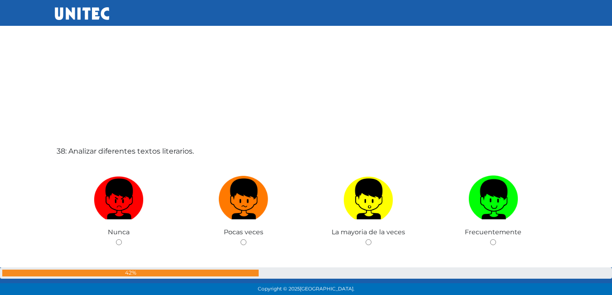
scroll to position [10943, 0]
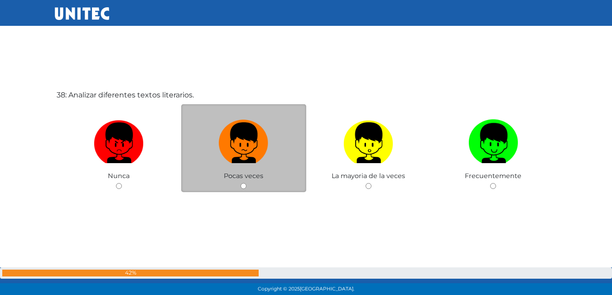
click at [244, 187] on input "radio" at bounding box center [244, 186] width 6 height 6
radio input "true"
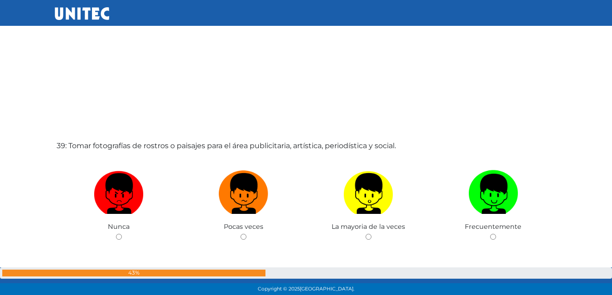
scroll to position [11204, 0]
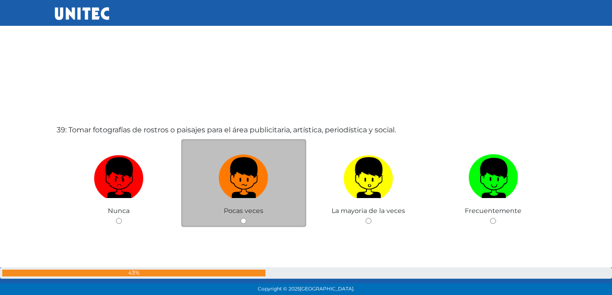
click at [244, 222] on input "radio" at bounding box center [244, 221] width 6 height 6
radio input "true"
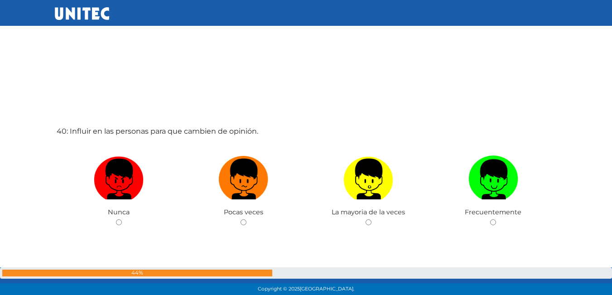
scroll to position [11549, 0]
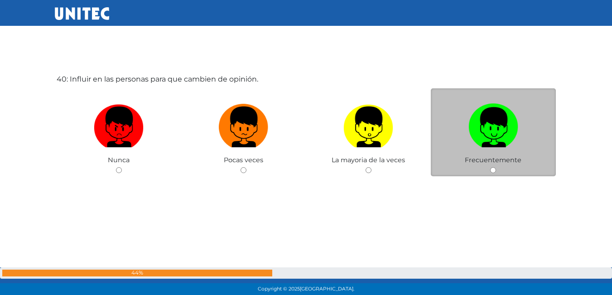
click at [493, 170] on input "radio" at bounding box center [493, 170] width 6 height 6
radio input "true"
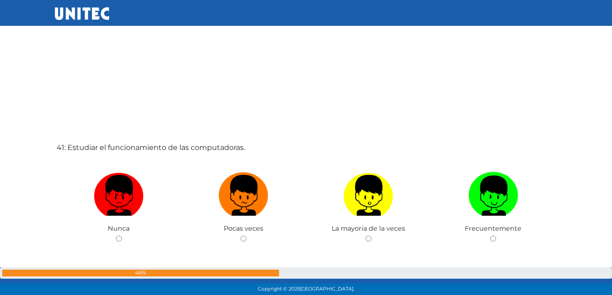
scroll to position [11778, 0]
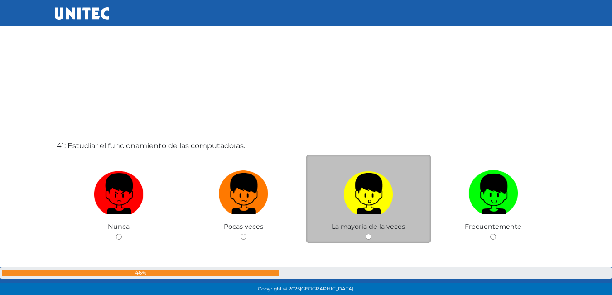
click at [366, 234] on input "radio" at bounding box center [369, 237] width 6 height 6
radio input "true"
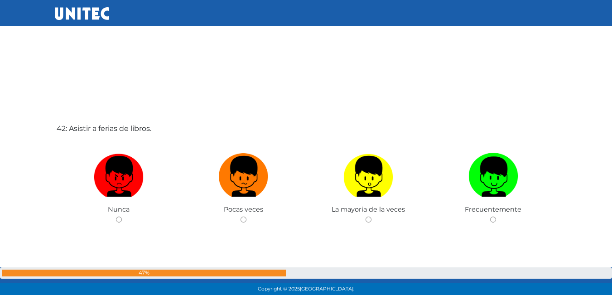
scroll to position [12139, 0]
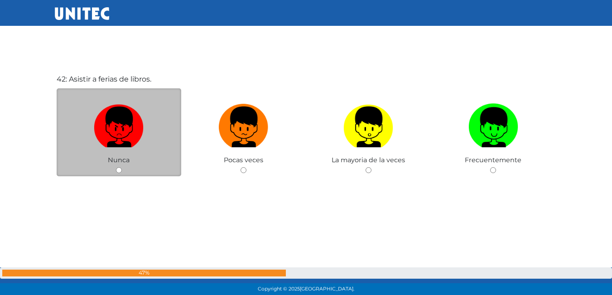
click at [118, 169] on input "radio" at bounding box center [119, 170] width 6 height 6
radio input "true"
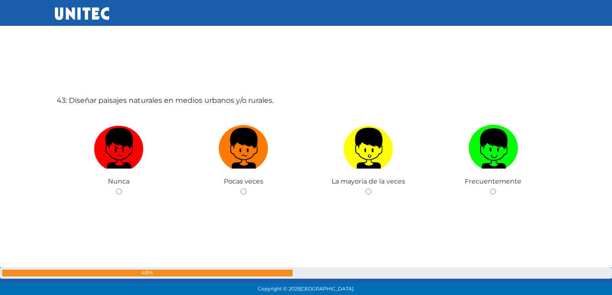
scroll to position [12434, 0]
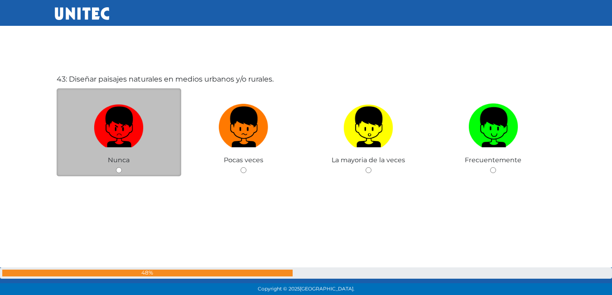
click at [120, 171] on input "radio" at bounding box center [119, 170] width 6 height 6
radio input "true"
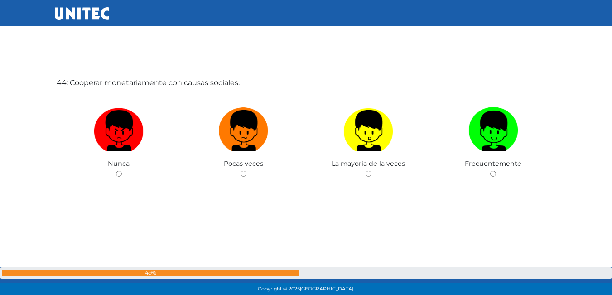
scroll to position [12729, 0]
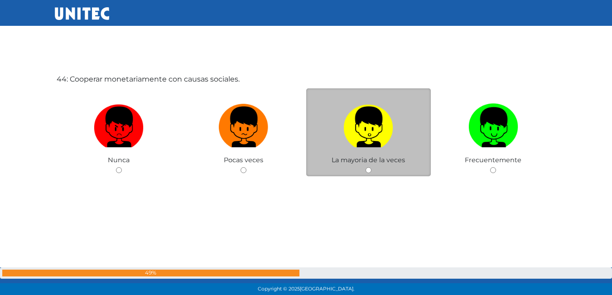
click at [368, 171] on input "radio" at bounding box center [369, 170] width 6 height 6
radio input "true"
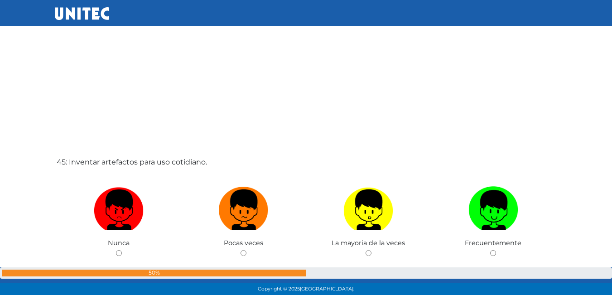
scroll to position [12957, 0]
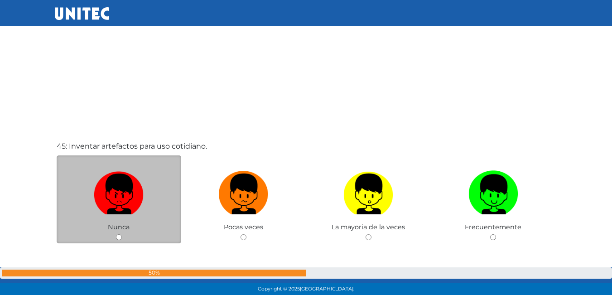
click at [119, 237] on input "radio" at bounding box center [119, 237] width 6 height 6
radio input "true"
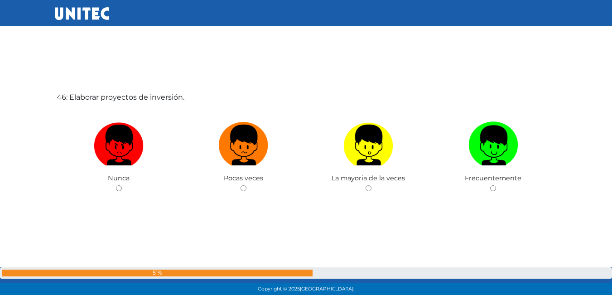
scroll to position [13319, 0]
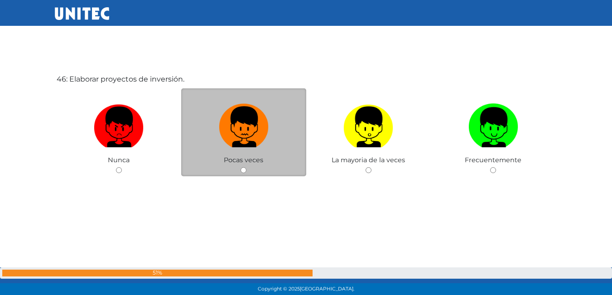
click at [247, 143] on img at bounding box center [244, 124] width 50 height 48
click at [246, 167] on input "radio" at bounding box center [244, 170] width 6 height 6
radio input "true"
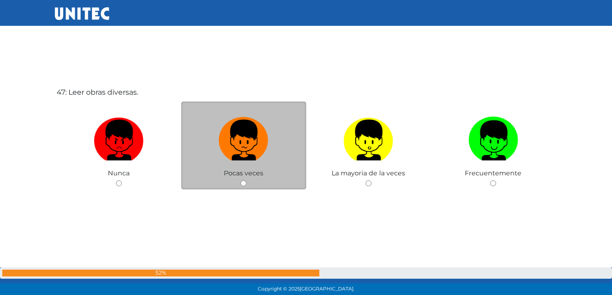
scroll to position [13600, 0]
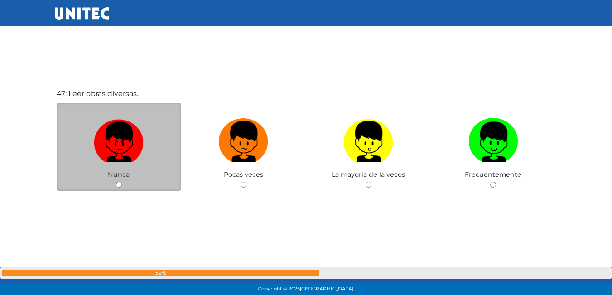
click at [111, 151] on img at bounding box center [119, 139] width 50 height 48
click at [116, 182] on input "radio" at bounding box center [119, 185] width 6 height 6
radio input "true"
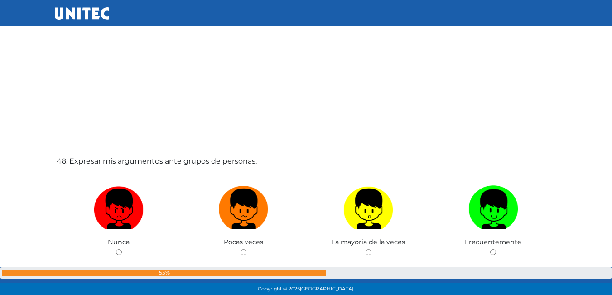
scroll to position [13872, 0]
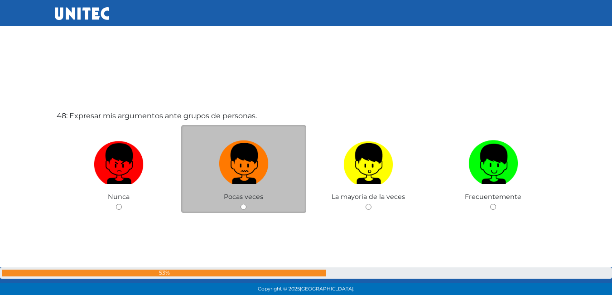
click at [226, 159] on img at bounding box center [244, 161] width 50 height 48
click at [241, 204] on input "radio" at bounding box center [244, 207] width 6 height 6
radio input "true"
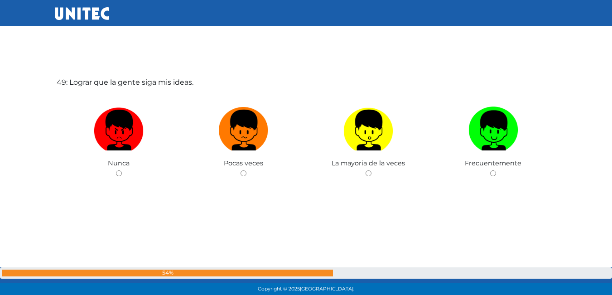
scroll to position [14204, 0]
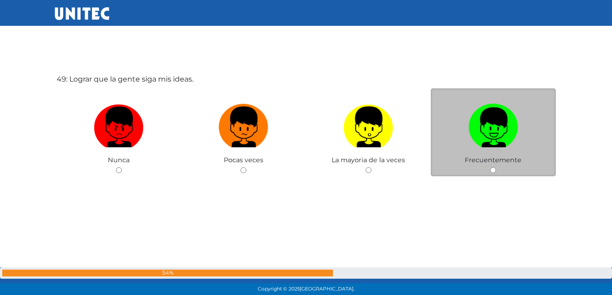
click at [483, 143] on img at bounding box center [494, 124] width 50 height 48
click at [490, 167] on input "radio" at bounding box center [493, 170] width 6 height 6
radio input "true"
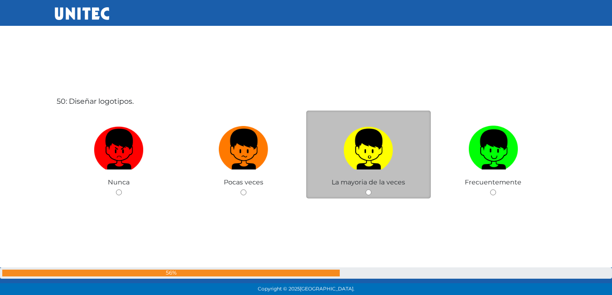
scroll to position [14477, 0]
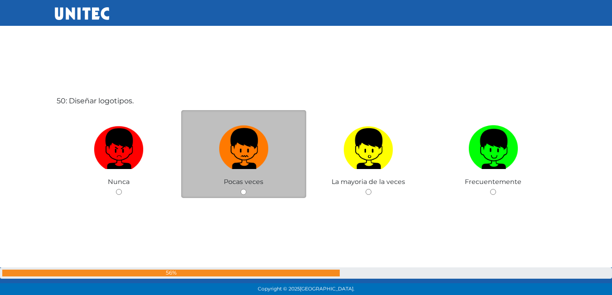
click at [258, 150] on img at bounding box center [244, 146] width 50 height 48
click at [246, 189] on input "radio" at bounding box center [244, 192] width 6 height 6
radio input "true"
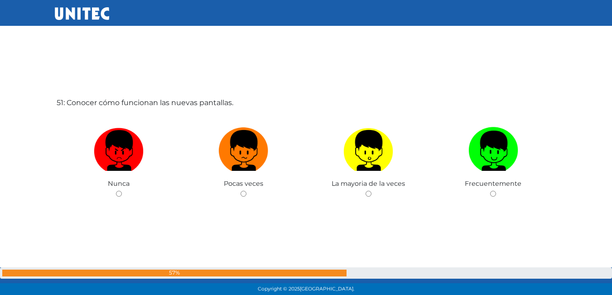
scroll to position [14786, 0]
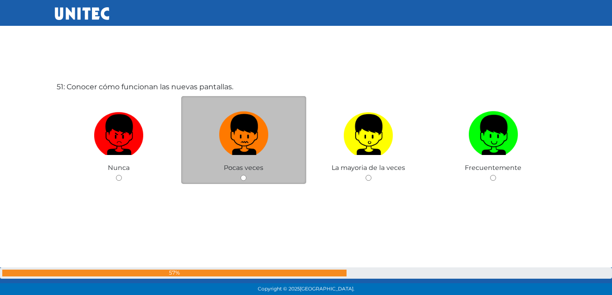
click at [251, 152] on img at bounding box center [244, 132] width 50 height 48
click at [246, 175] on input "radio" at bounding box center [244, 178] width 6 height 6
radio input "true"
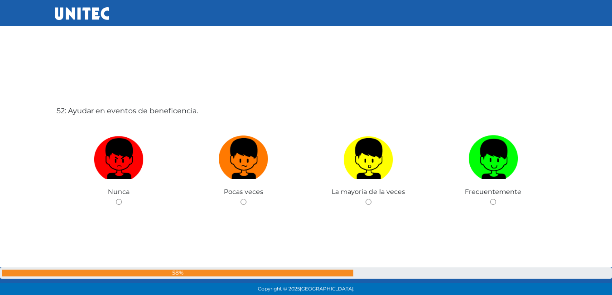
scroll to position [15055, 0]
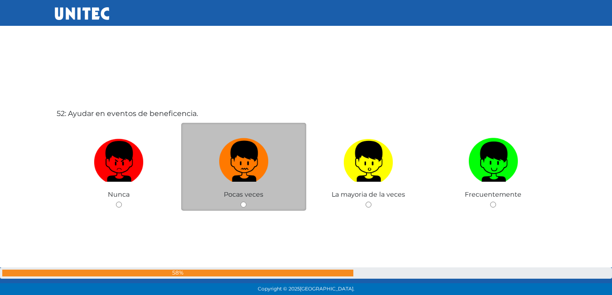
click at [249, 159] on img at bounding box center [244, 159] width 50 height 48
click at [246, 202] on input "radio" at bounding box center [244, 205] width 6 height 6
radio input "true"
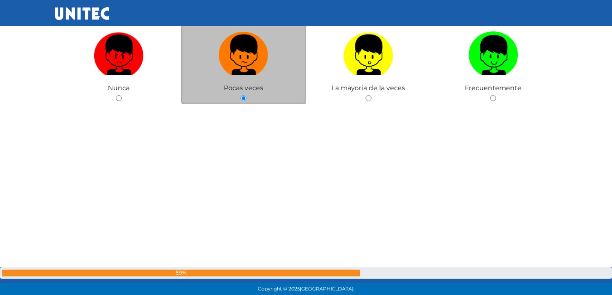
scroll to position [15191, 0]
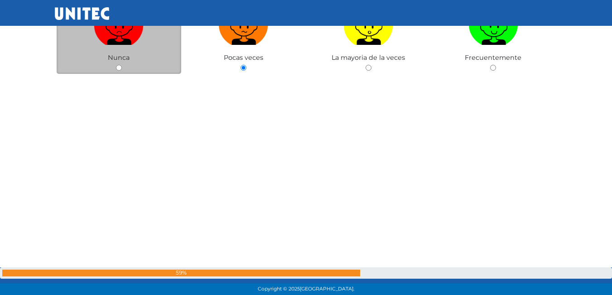
click at [119, 68] on input "radio" at bounding box center [119, 68] width 6 height 6
radio input "true"
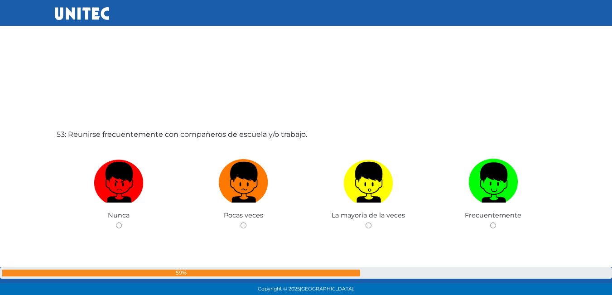
scroll to position [15338, 0]
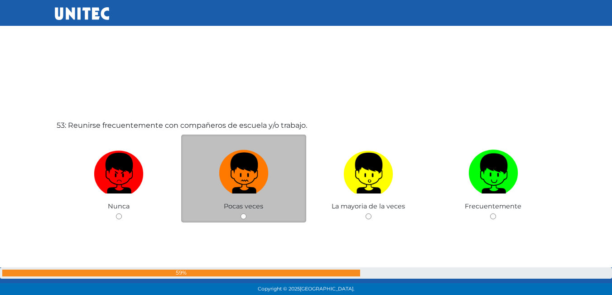
click at [239, 185] on img at bounding box center [244, 170] width 50 height 48
click at [241, 213] on input "radio" at bounding box center [244, 216] width 6 height 6
radio input "true"
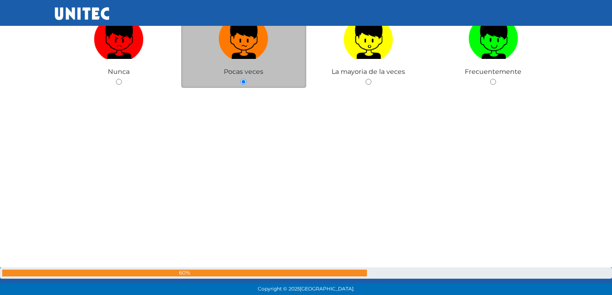
scroll to position [15608, 0]
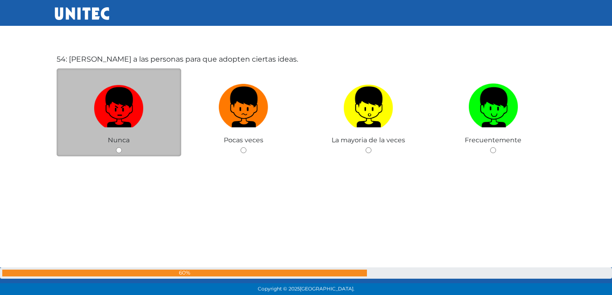
click at [122, 117] on img at bounding box center [119, 104] width 50 height 48
click at [122, 147] on input "radio" at bounding box center [119, 150] width 6 height 6
radio input "true"
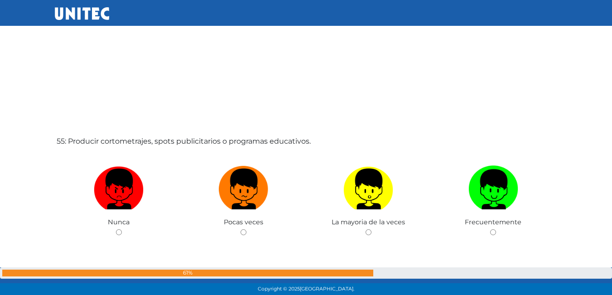
scroll to position [15927, 0]
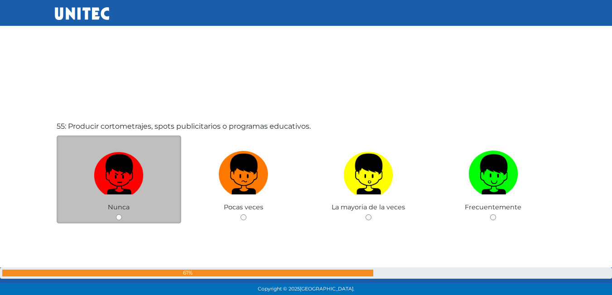
click at [102, 173] on img at bounding box center [119, 171] width 50 height 48
click at [116, 214] on input "radio" at bounding box center [119, 217] width 6 height 6
radio input "true"
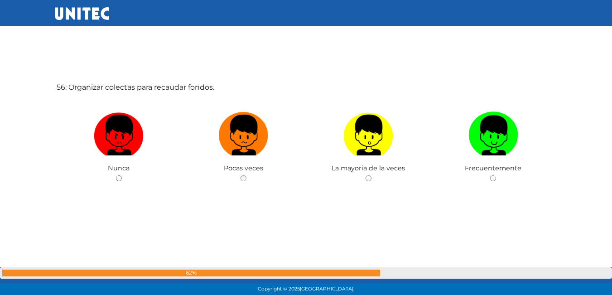
scroll to position [16269, 0]
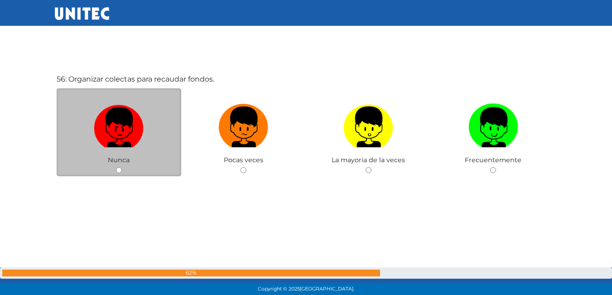
click at [121, 143] on img at bounding box center [119, 124] width 50 height 48
click at [121, 167] on input "radio" at bounding box center [119, 170] width 6 height 6
radio input "true"
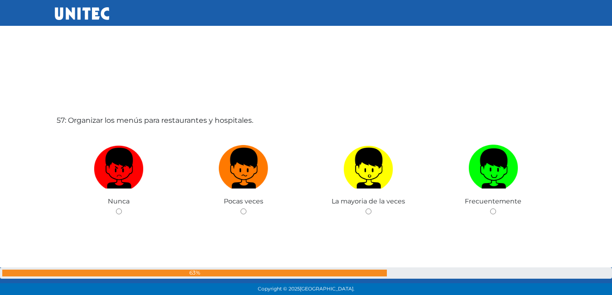
scroll to position [16537, 0]
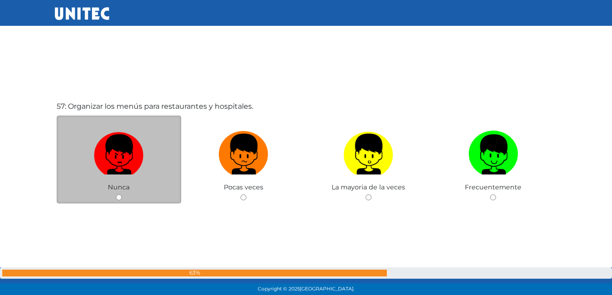
click at [121, 164] on img at bounding box center [119, 151] width 50 height 48
click at [121, 194] on input "radio" at bounding box center [119, 197] width 6 height 6
radio input "true"
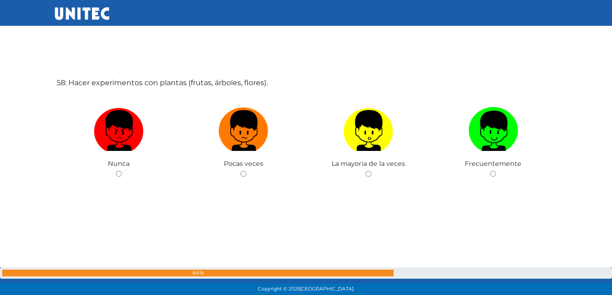
scroll to position [16859, 0]
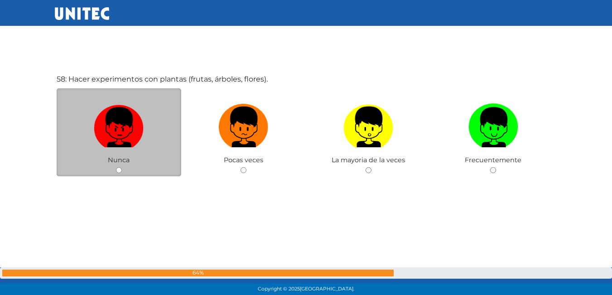
click at [116, 137] on img at bounding box center [119, 124] width 50 height 48
click at [116, 167] on input "radio" at bounding box center [119, 170] width 6 height 6
radio input "true"
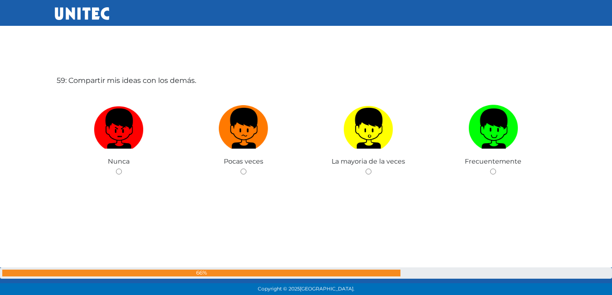
scroll to position [17154, 0]
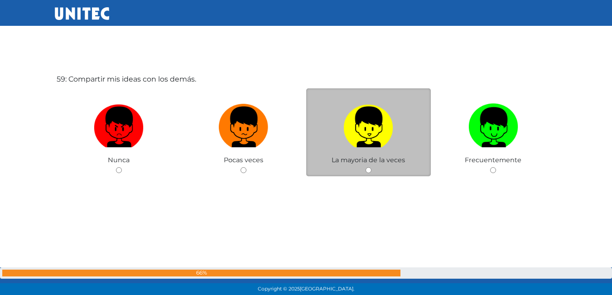
click at [370, 133] on img at bounding box center [368, 124] width 50 height 48
click at [370, 167] on input "radio" at bounding box center [369, 170] width 6 height 6
radio input "true"
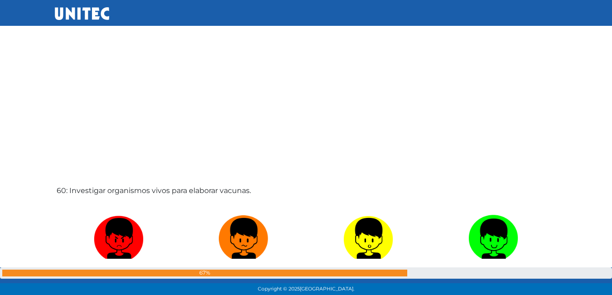
scroll to position [17383, 0]
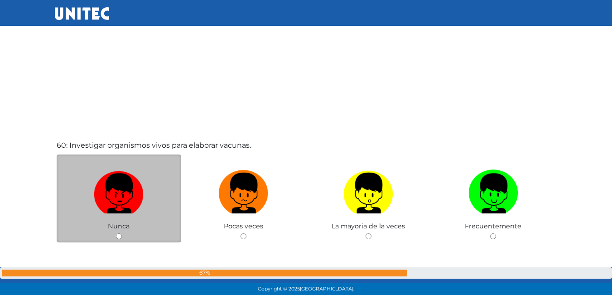
click at [118, 174] on img at bounding box center [119, 190] width 50 height 48
click at [118, 233] on input "radio" at bounding box center [119, 236] width 6 height 6
radio input "true"
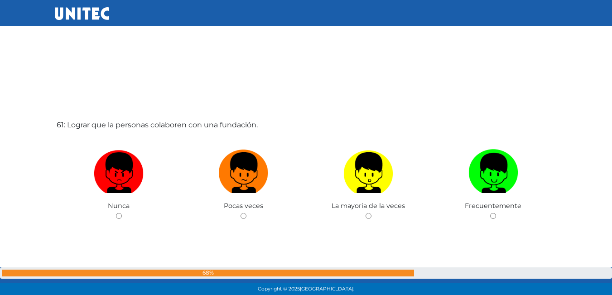
scroll to position [17710, 0]
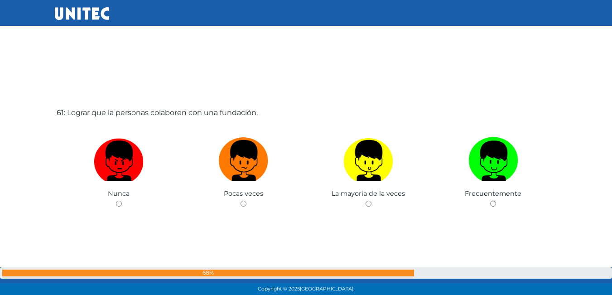
click at [119, 162] on img at bounding box center [119, 158] width 50 height 48
click at [119, 201] on input "radio" at bounding box center [119, 204] width 6 height 6
radio input "true"
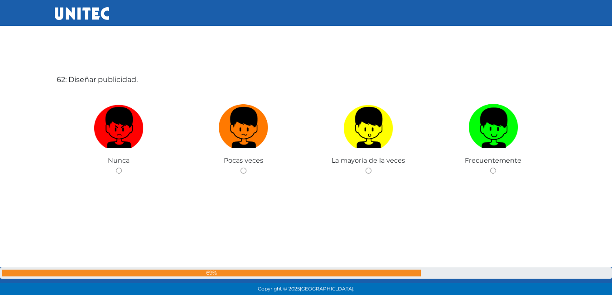
scroll to position [18039, 0]
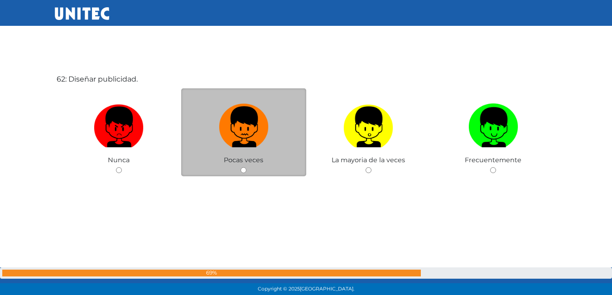
click at [234, 132] on img at bounding box center [244, 124] width 50 height 48
click at [241, 167] on input "radio" at bounding box center [244, 170] width 6 height 6
radio input "true"
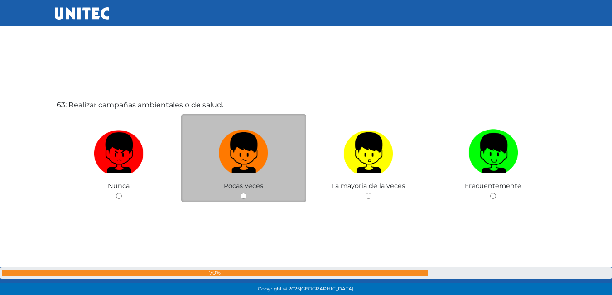
scroll to position [18303, 0]
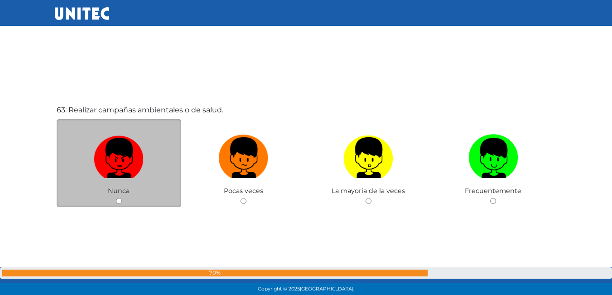
click at [112, 156] on img at bounding box center [119, 155] width 50 height 48
click at [116, 198] on input "radio" at bounding box center [119, 201] width 6 height 6
radio input "true"
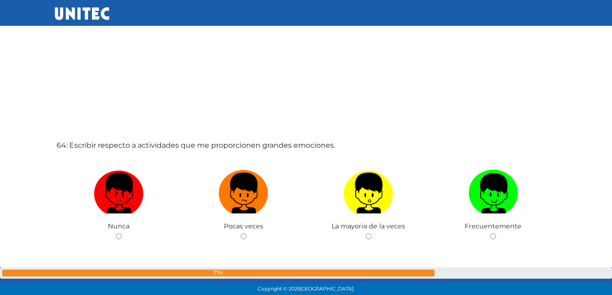
scroll to position [18575, 0]
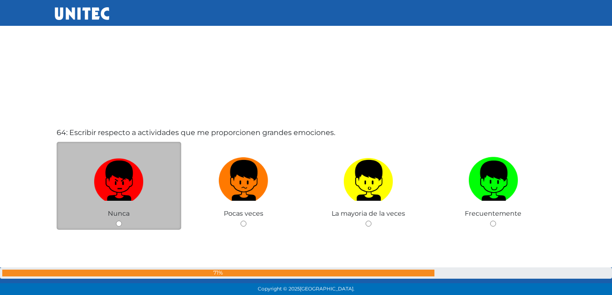
click at [129, 168] on img at bounding box center [119, 178] width 50 height 48
click at [122, 221] on input "radio" at bounding box center [119, 224] width 6 height 6
radio input "true"
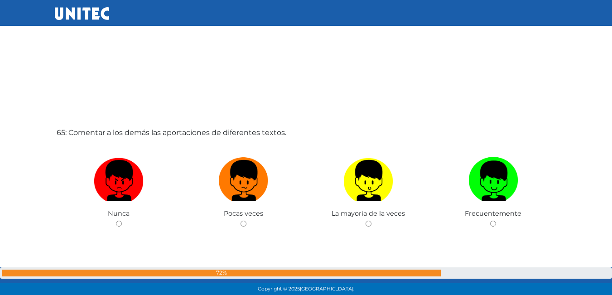
scroll to position [18886, 0]
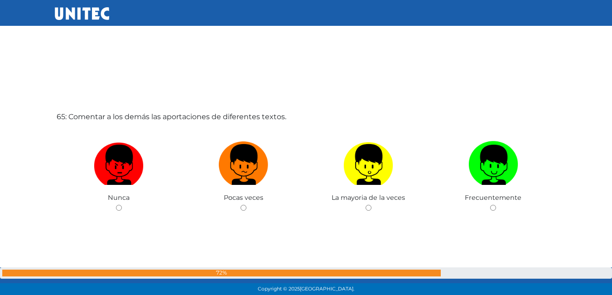
click at [129, 168] on img at bounding box center [119, 162] width 50 height 48
click at [122, 205] on input "radio" at bounding box center [119, 208] width 6 height 6
radio input "true"
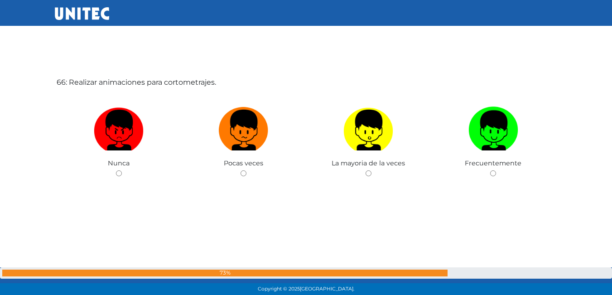
scroll to position [19219, 0]
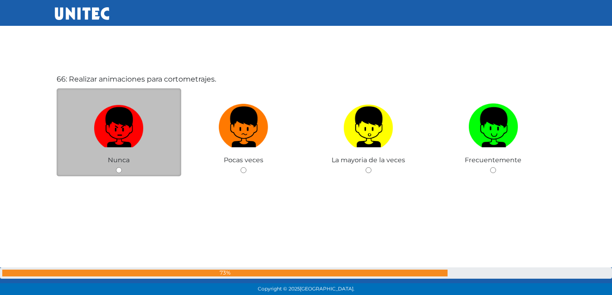
click at [117, 134] on img at bounding box center [119, 124] width 50 height 48
click at [117, 167] on input "radio" at bounding box center [119, 170] width 6 height 6
radio input "true"
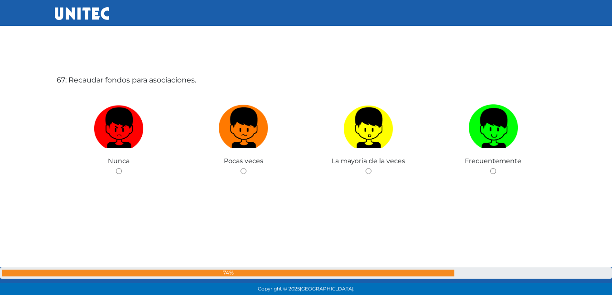
scroll to position [19514, 0]
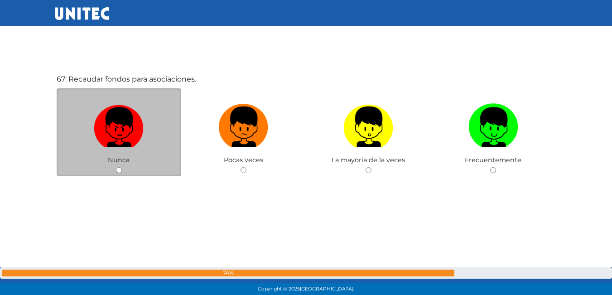
click at [121, 125] on img at bounding box center [119, 124] width 50 height 48
click at [121, 167] on input "radio" at bounding box center [119, 170] width 6 height 6
radio input "true"
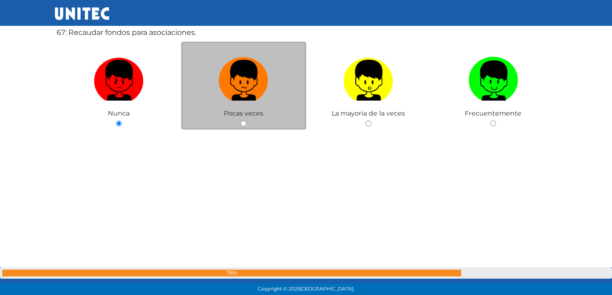
click at [236, 101] on label at bounding box center [243, 80] width 125 height 55
click at [241, 121] on input "radio" at bounding box center [244, 124] width 6 height 6
radio input "true"
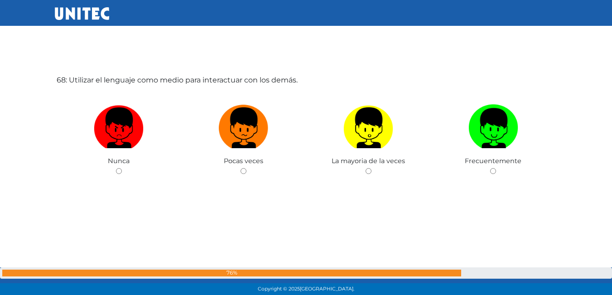
scroll to position [19809, 0]
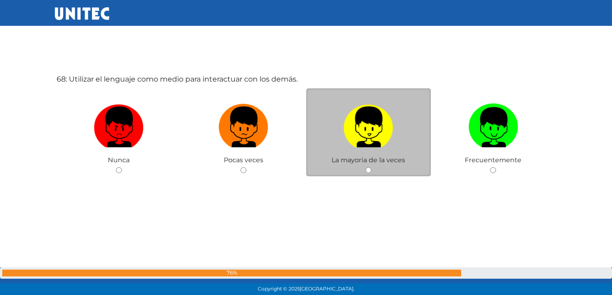
click at [353, 140] on img at bounding box center [368, 124] width 50 height 48
click at [366, 167] on input "radio" at bounding box center [369, 170] width 6 height 6
radio input "true"
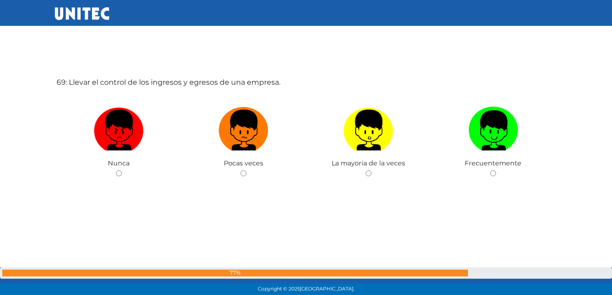
scroll to position [20104, 0]
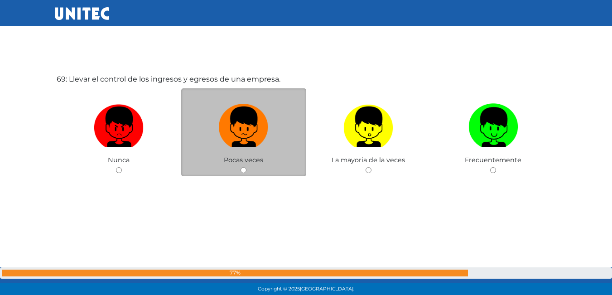
click at [277, 141] on label at bounding box center [243, 127] width 125 height 55
click at [246, 167] on input "radio" at bounding box center [244, 170] width 6 height 6
radio input "true"
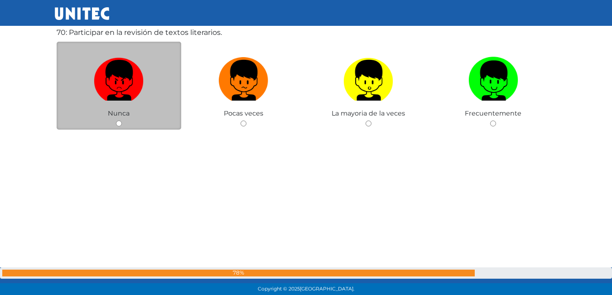
scroll to position [20458, 0]
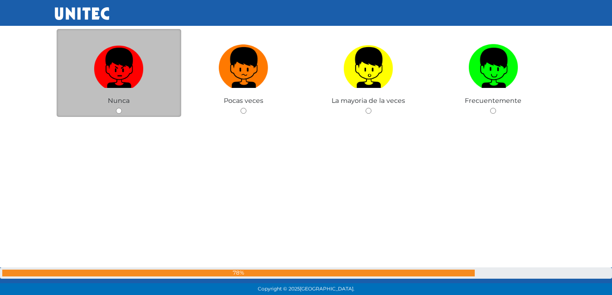
click at [128, 51] on img at bounding box center [119, 65] width 50 height 48
click at [122, 108] on input "radio" at bounding box center [119, 111] width 6 height 6
radio input "true"
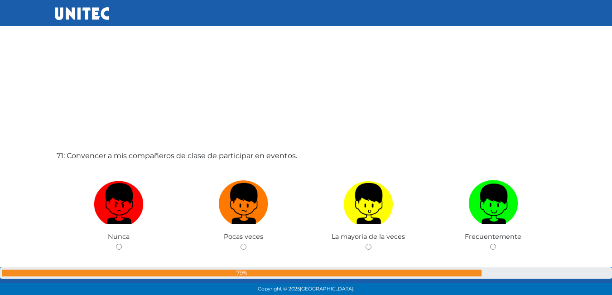
scroll to position [20639, 0]
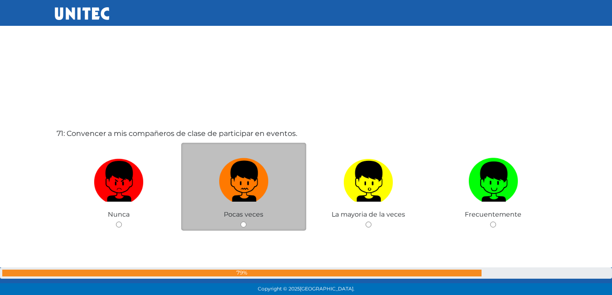
click at [252, 173] on img at bounding box center [244, 179] width 50 height 48
click at [246, 222] on input "radio" at bounding box center [244, 225] width 6 height 6
radio input "true"
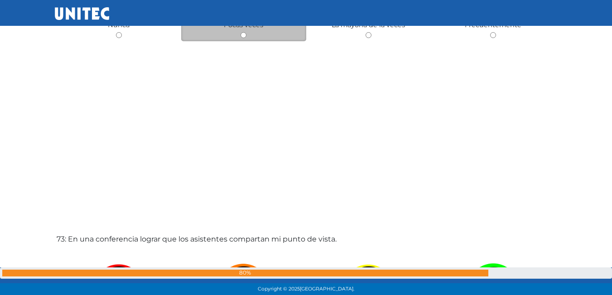
scroll to position [21124, 0]
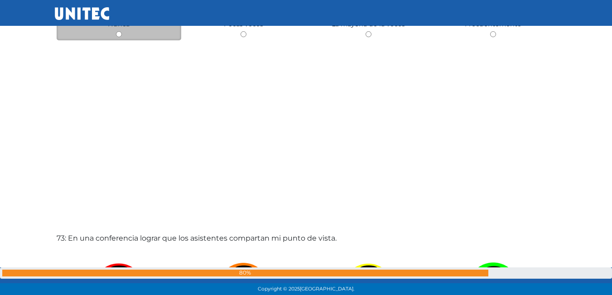
click at [119, 34] on input "radio" at bounding box center [119, 34] width 6 height 6
radio input "true"
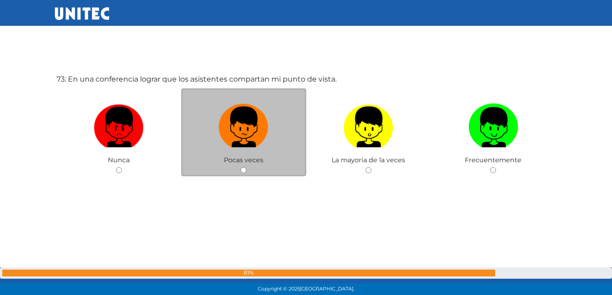
scroll to position [21293, 0]
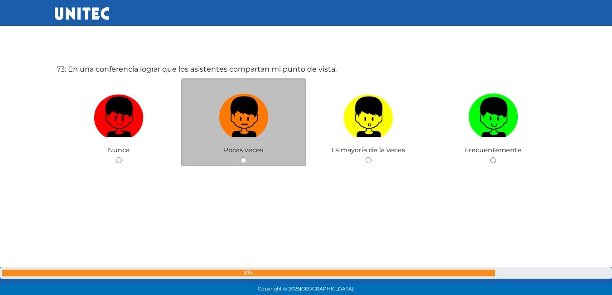
click at [247, 115] on img at bounding box center [244, 114] width 50 height 48
click at [246, 157] on input "radio" at bounding box center [244, 160] width 6 height 6
radio input "true"
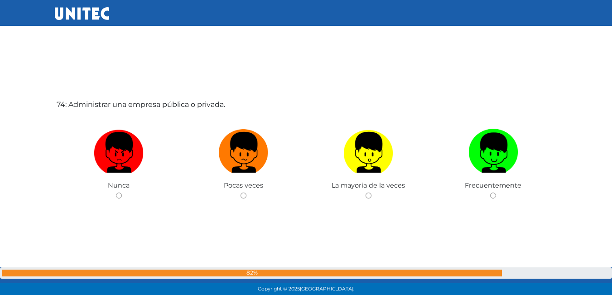
scroll to position [21564, 0]
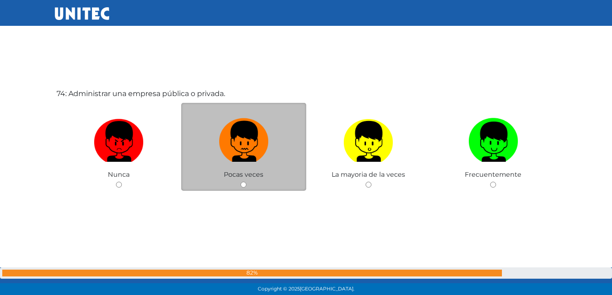
click at [234, 151] on img at bounding box center [244, 139] width 50 height 48
click at [241, 182] on input "radio" at bounding box center [244, 185] width 6 height 6
radio input "true"
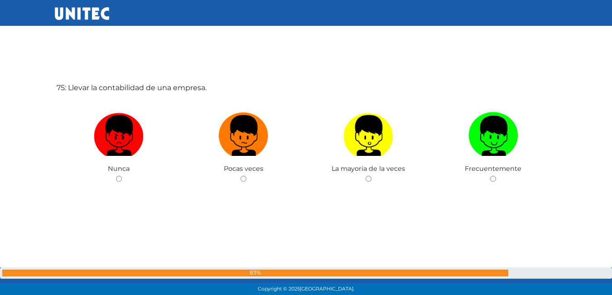
scroll to position [21868, 0]
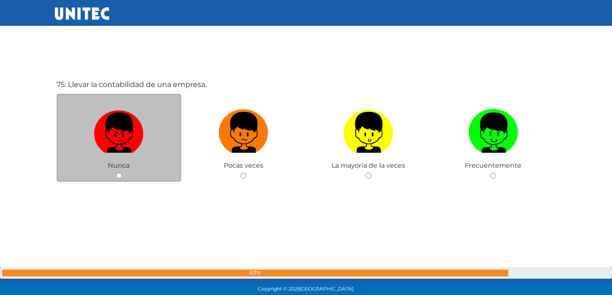
click at [120, 135] on img at bounding box center [119, 130] width 50 height 48
click at [120, 173] on input "radio" at bounding box center [119, 176] width 6 height 6
radio input "true"
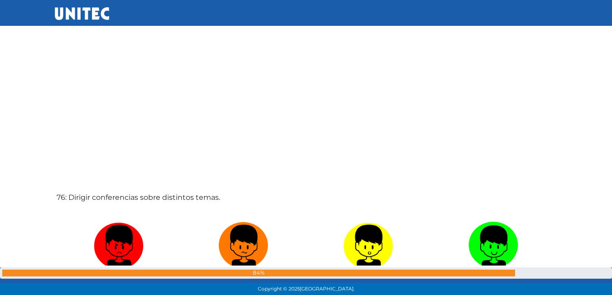
scroll to position [22095, 0]
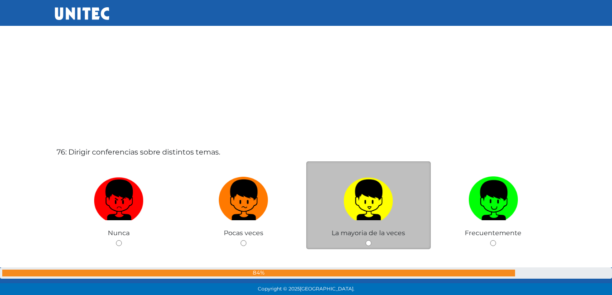
click at [369, 209] on img at bounding box center [368, 197] width 50 height 48
click at [369, 240] on input "radio" at bounding box center [369, 243] width 6 height 6
radio input "true"
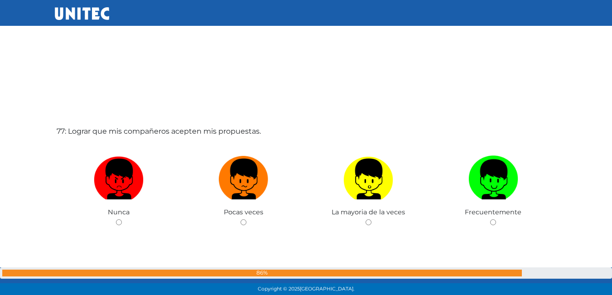
scroll to position [22412, 0]
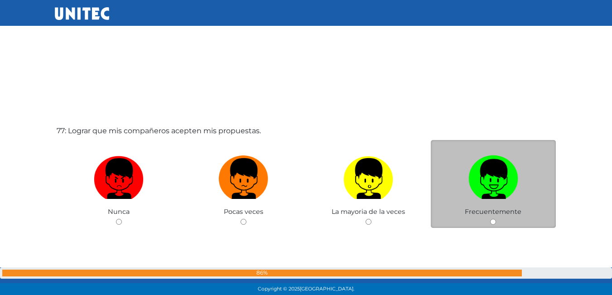
click at [480, 191] on img at bounding box center [494, 176] width 50 height 48
click at [490, 219] on input "radio" at bounding box center [493, 222] width 6 height 6
radio input "true"
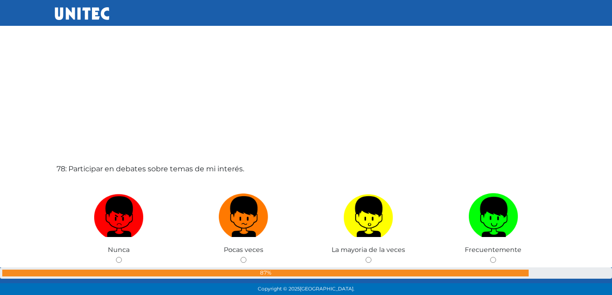
scroll to position [22684, 0]
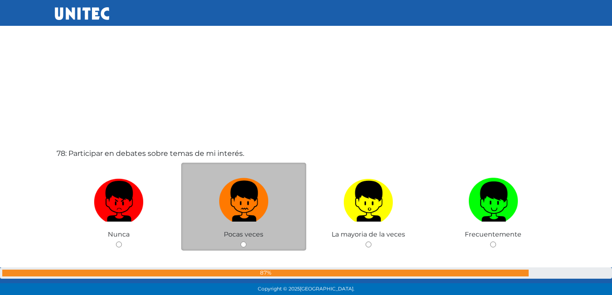
click at [260, 208] on img at bounding box center [244, 198] width 50 height 48
click at [246, 242] on input "radio" at bounding box center [244, 245] width 6 height 6
radio input "true"
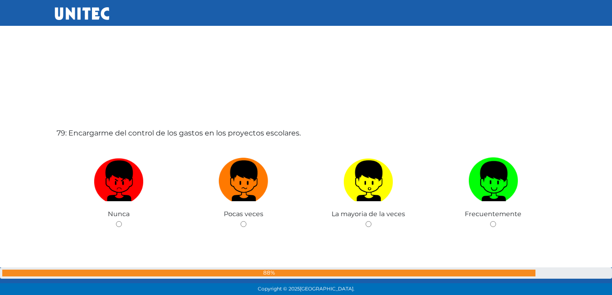
scroll to position [23001, 0]
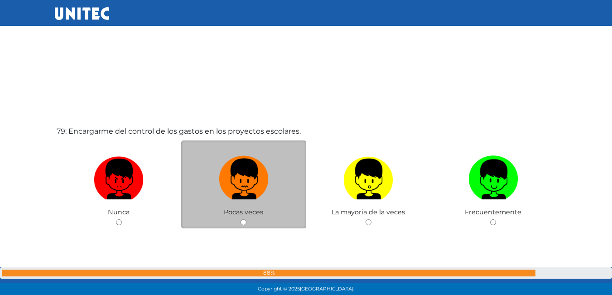
click at [243, 192] on img at bounding box center [244, 176] width 50 height 48
click at [243, 219] on input "radio" at bounding box center [244, 222] width 6 height 6
radio input "true"
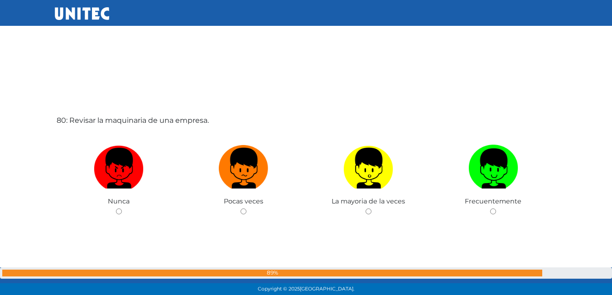
scroll to position [23348, 0]
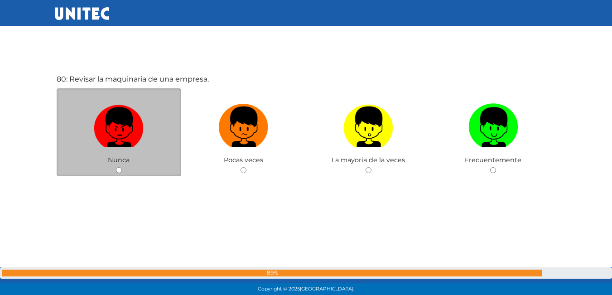
click at [125, 142] on img at bounding box center [119, 124] width 50 height 48
click at [122, 167] on input "radio" at bounding box center [119, 170] width 6 height 6
radio input "true"
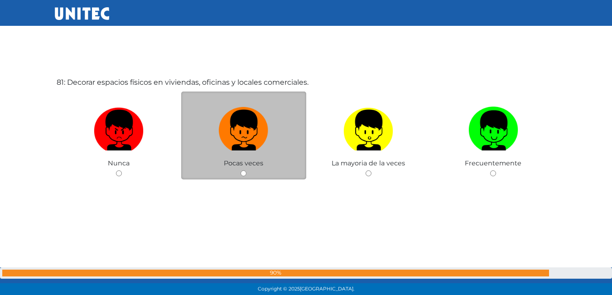
scroll to position [23673, 0]
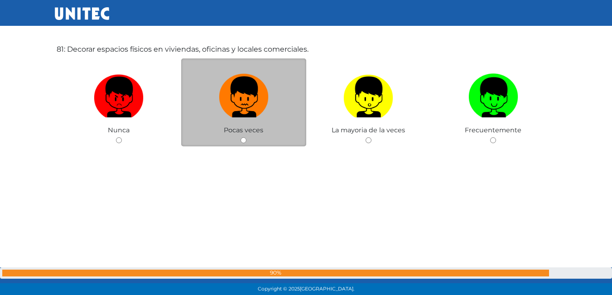
click at [241, 105] on img at bounding box center [244, 94] width 50 height 48
click at [241, 137] on input "radio" at bounding box center [244, 140] width 6 height 6
radio input "true"
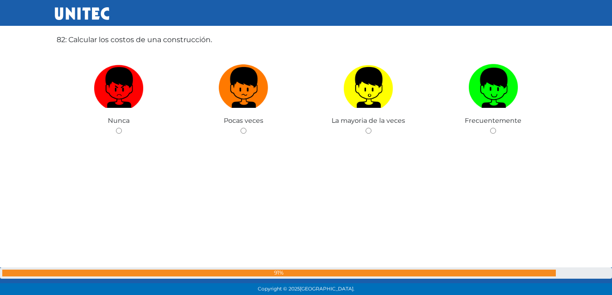
scroll to position [23987, 0]
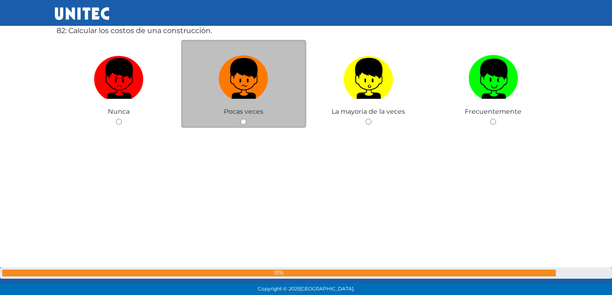
click at [237, 106] on label at bounding box center [243, 78] width 125 height 55
click at [241, 119] on input "radio" at bounding box center [244, 122] width 6 height 6
radio input "true"
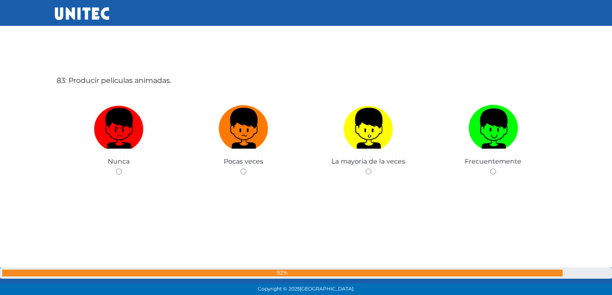
scroll to position [24233, 0]
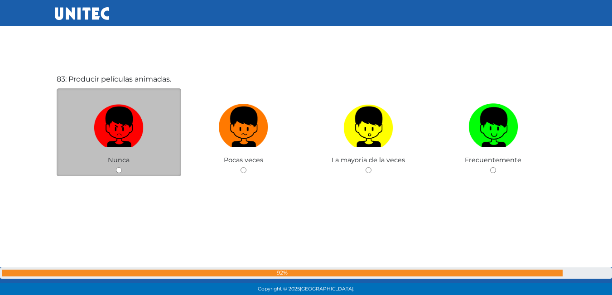
click at [145, 123] on label at bounding box center [119, 127] width 125 height 55
click at [122, 167] on input "radio" at bounding box center [119, 170] width 6 height 6
radio input "true"
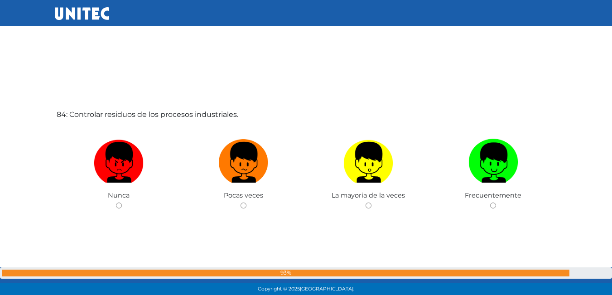
scroll to position [24506, 0]
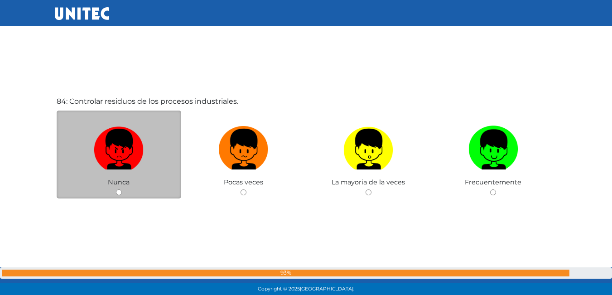
click at [147, 160] on label at bounding box center [119, 149] width 125 height 55
click at [122, 189] on input "radio" at bounding box center [119, 192] width 6 height 6
radio input "true"
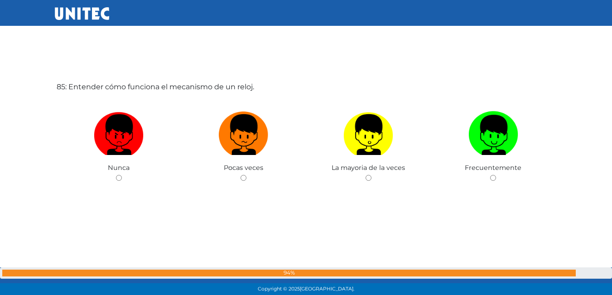
scroll to position [24823, 0]
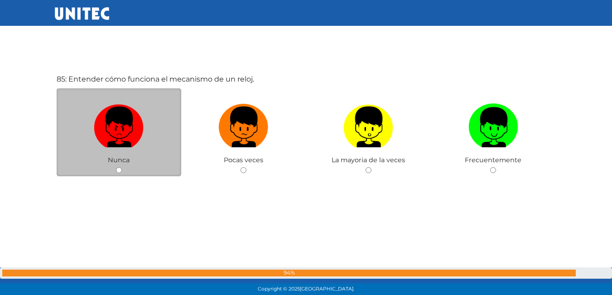
click at [145, 147] on label at bounding box center [119, 127] width 125 height 55
click at [122, 167] on input "radio" at bounding box center [119, 170] width 6 height 6
radio input "true"
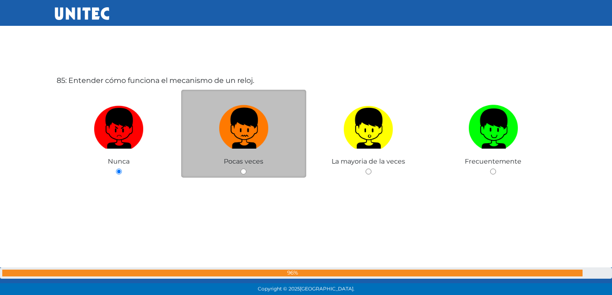
click at [227, 142] on img at bounding box center [244, 125] width 50 height 48
click at [241, 169] on input "radio" at bounding box center [244, 172] width 6 height 6
radio input "true"
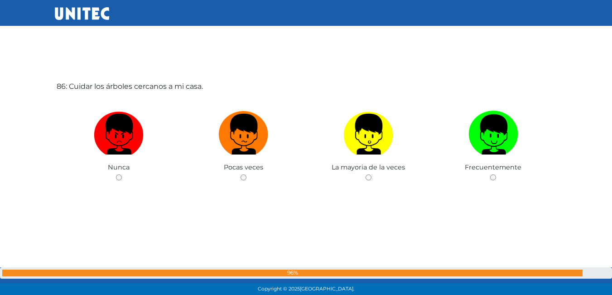
scroll to position [25126, 0]
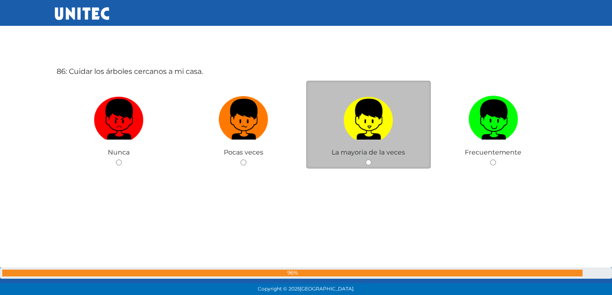
click at [375, 134] on img at bounding box center [368, 116] width 50 height 48
click at [372, 159] on input "radio" at bounding box center [369, 162] width 6 height 6
radio input "true"
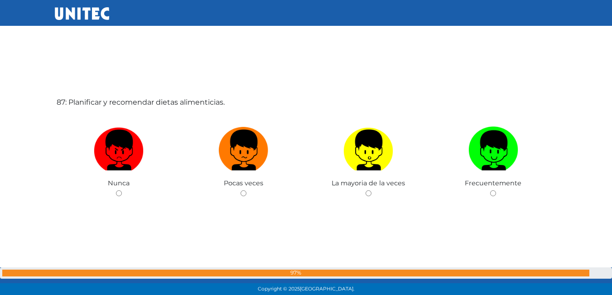
scroll to position [25413, 0]
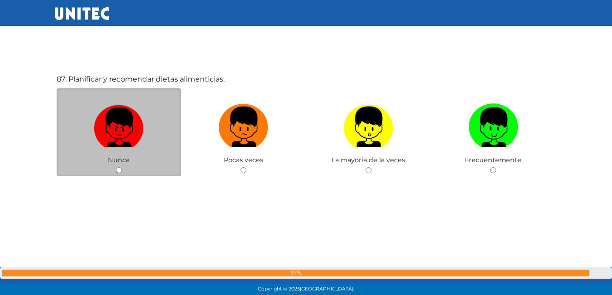
click at [118, 119] on img at bounding box center [119, 124] width 50 height 48
click at [118, 167] on input "radio" at bounding box center [119, 170] width 6 height 6
radio input "true"
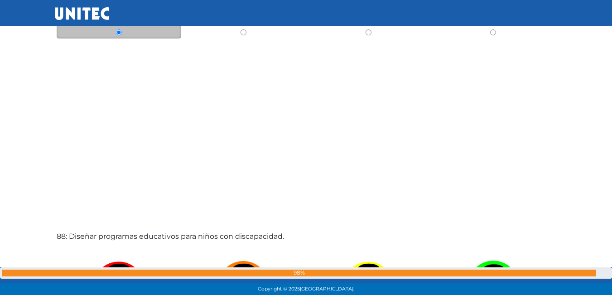
scroll to position [25641, 0]
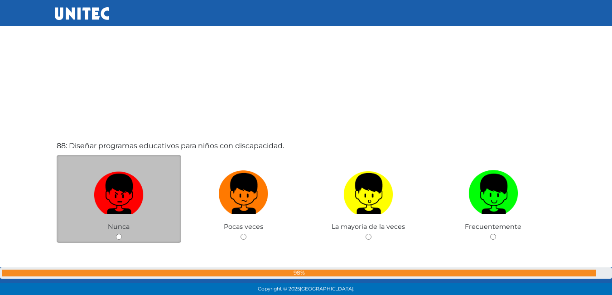
click at [121, 177] on img at bounding box center [119, 191] width 50 height 48
click at [121, 234] on input "radio" at bounding box center [119, 237] width 6 height 6
radio input "true"
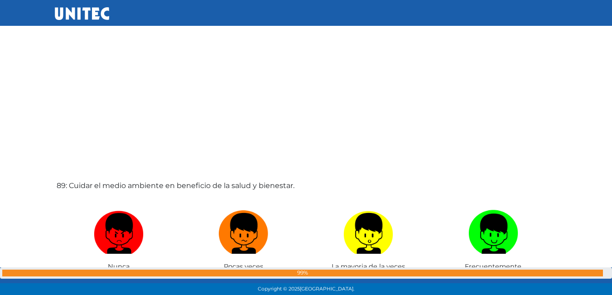
scroll to position [25912, 0]
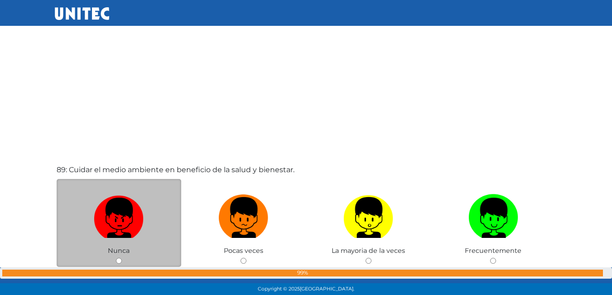
click at [121, 193] on img at bounding box center [119, 215] width 50 height 48
click at [121, 258] on input "radio" at bounding box center [119, 261] width 6 height 6
radio input "true"
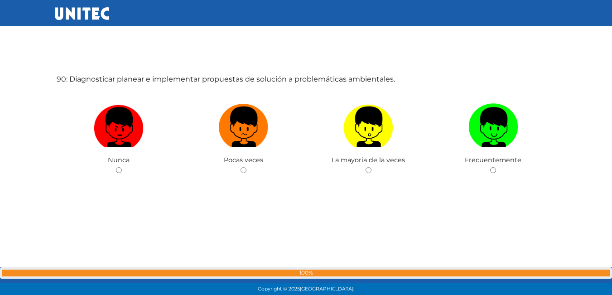
scroll to position [26222, 0]
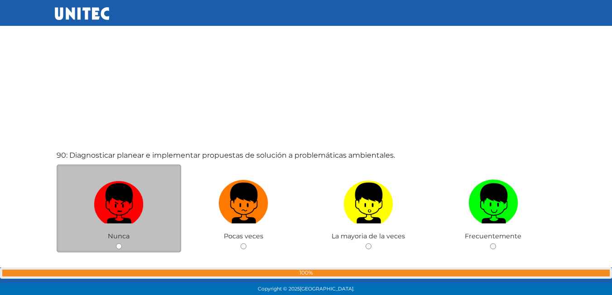
click at [120, 201] on img at bounding box center [119, 200] width 50 height 48
click at [120, 243] on input "radio" at bounding box center [119, 246] width 6 height 6
radio input "true"
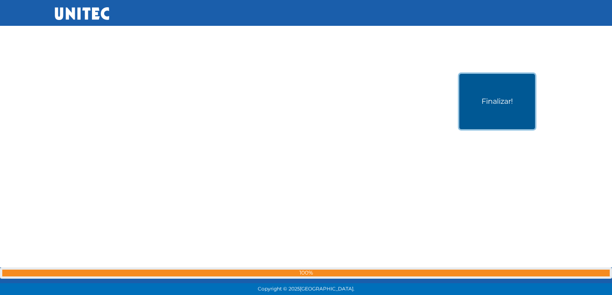
click at [497, 98] on button "Finalizar!" at bounding box center [497, 101] width 76 height 55
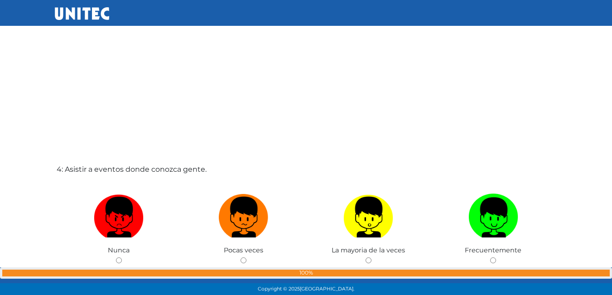
scroll to position [856, 0]
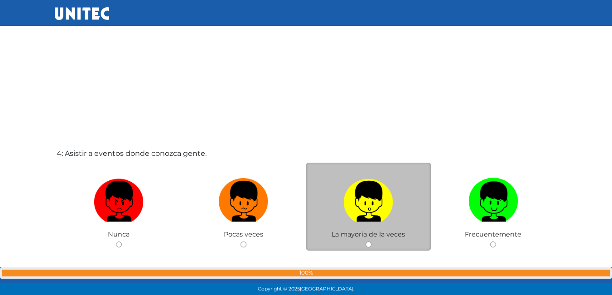
click at [372, 230] on div "La mayoria de la veces" at bounding box center [368, 207] width 125 height 88
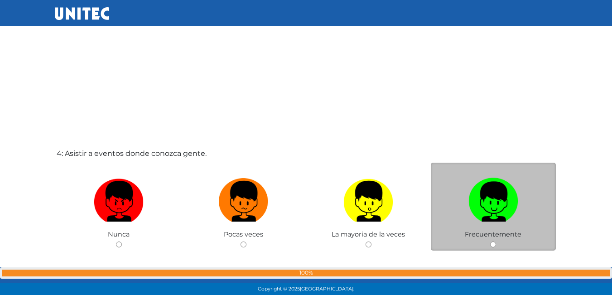
click at [493, 246] on input "radio" at bounding box center [493, 245] width 6 height 6
radio input "true"
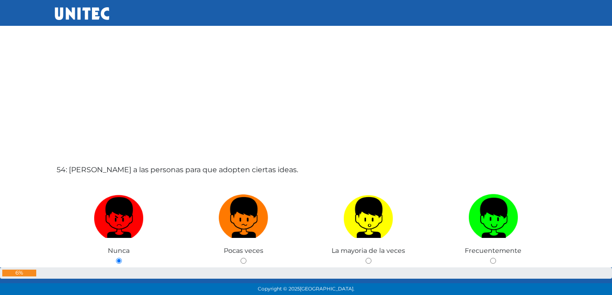
scroll to position [26611, 0]
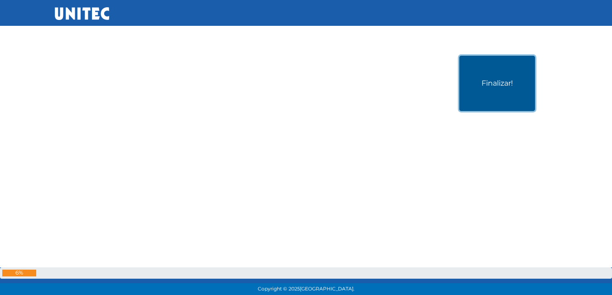
click at [486, 76] on button "Finalizar!" at bounding box center [497, 83] width 76 height 55
